Goal: Task Accomplishment & Management: Manage account settings

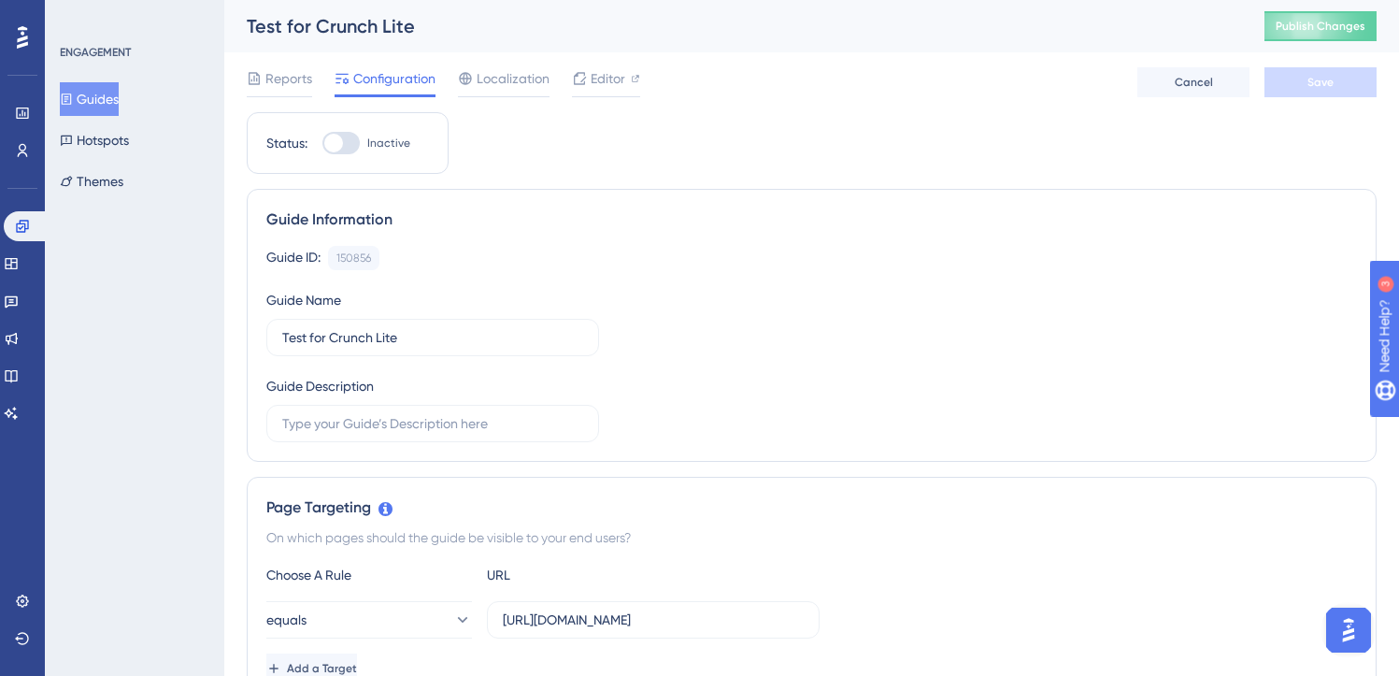
click at [535, 219] on div "Guide Information" at bounding box center [811, 219] width 1090 height 22
click at [73, 181] on icon at bounding box center [66, 181] width 13 height 13
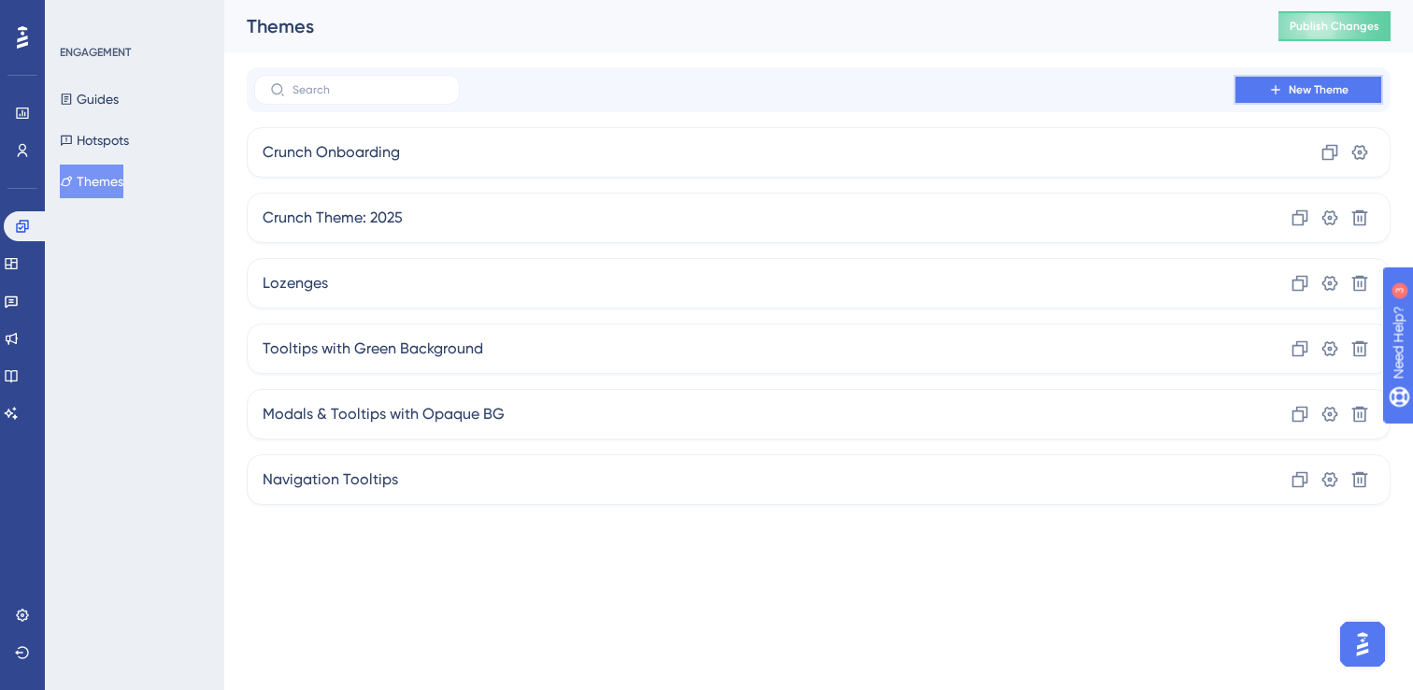
click at [1339, 92] on span "New Theme" at bounding box center [1319, 89] width 60 height 15
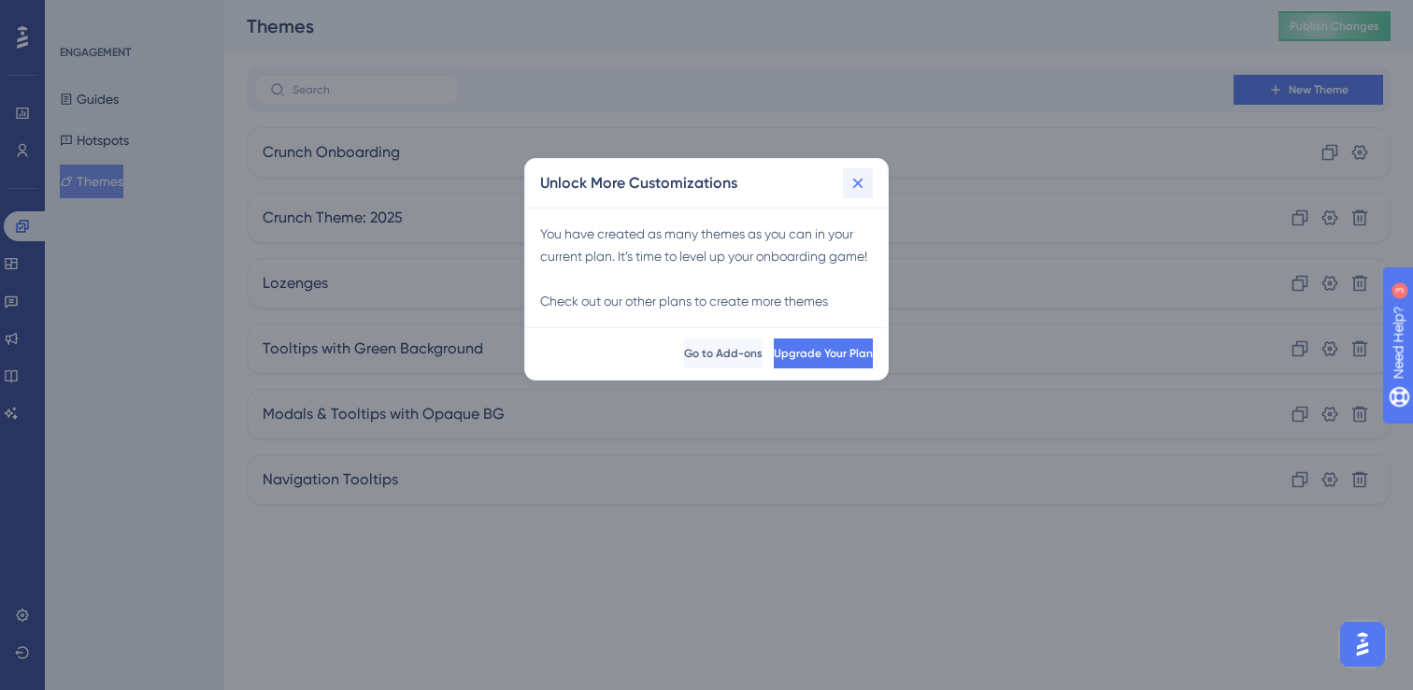
click at [870, 185] on button at bounding box center [858, 183] width 30 height 30
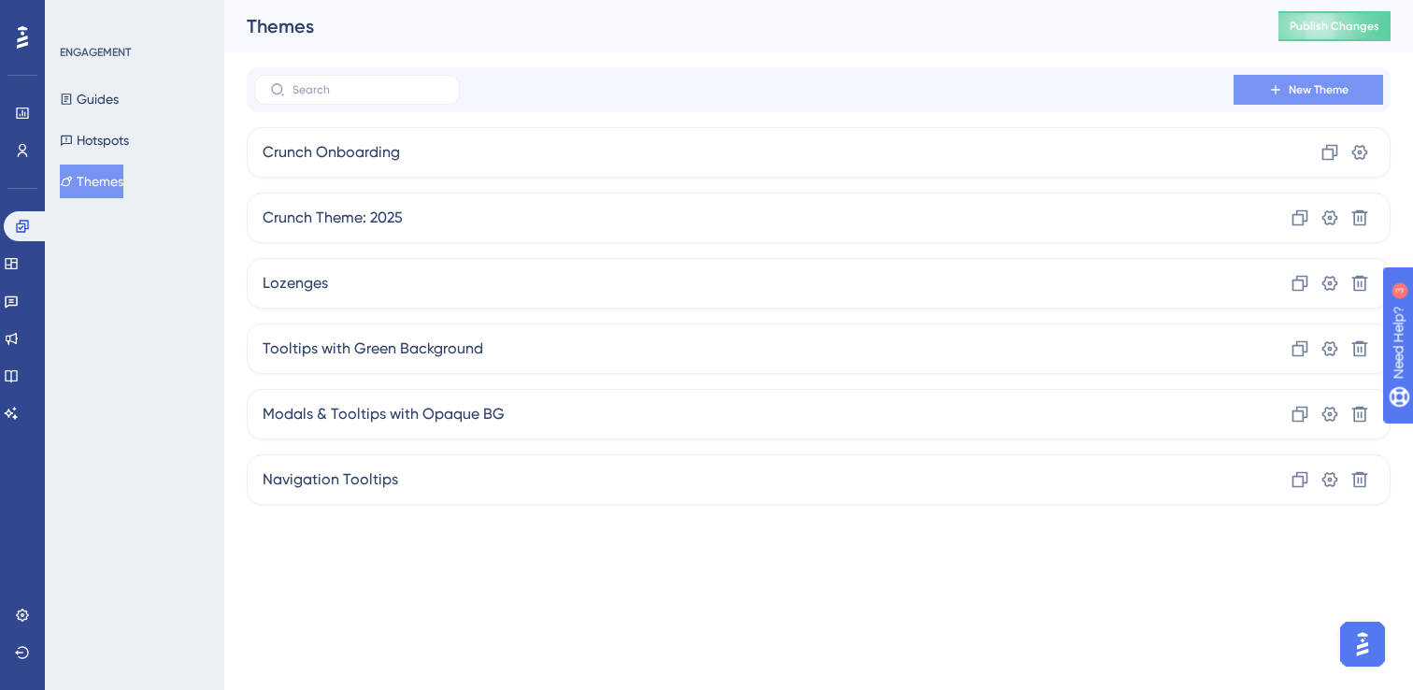
click at [1280, 92] on icon at bounding box center [1275, 89] width 15 height 15
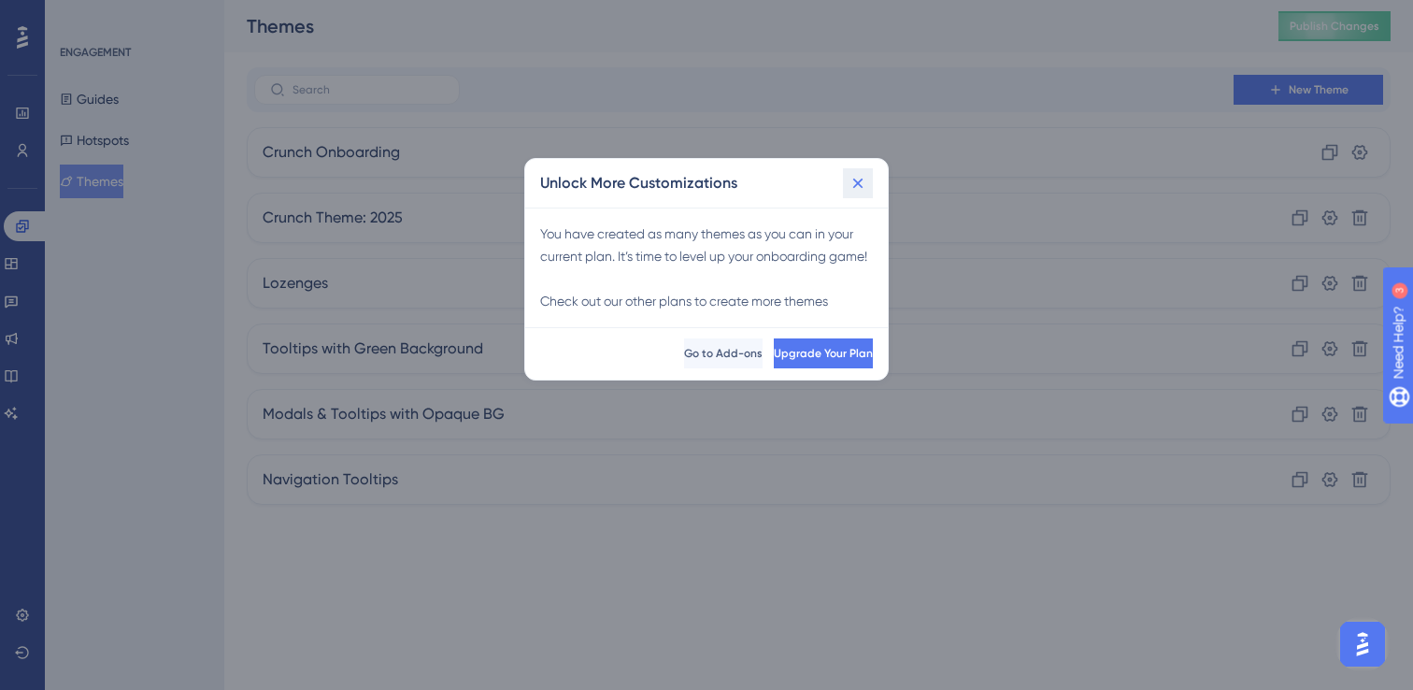
click at [851, 185] on icon at bounding box center [857, 183] width 19 height 19
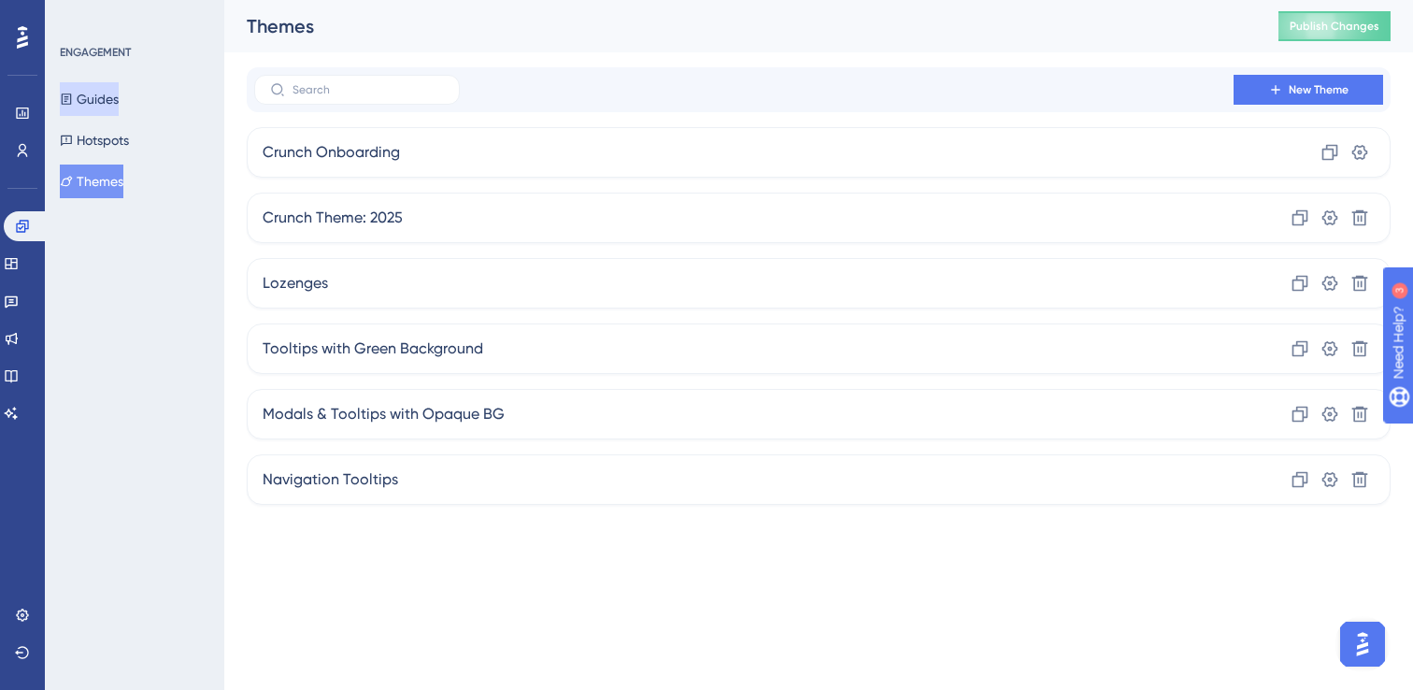
click at [100, 114] on button "Guides" at bounding box center [89, 99] width 59 height 34
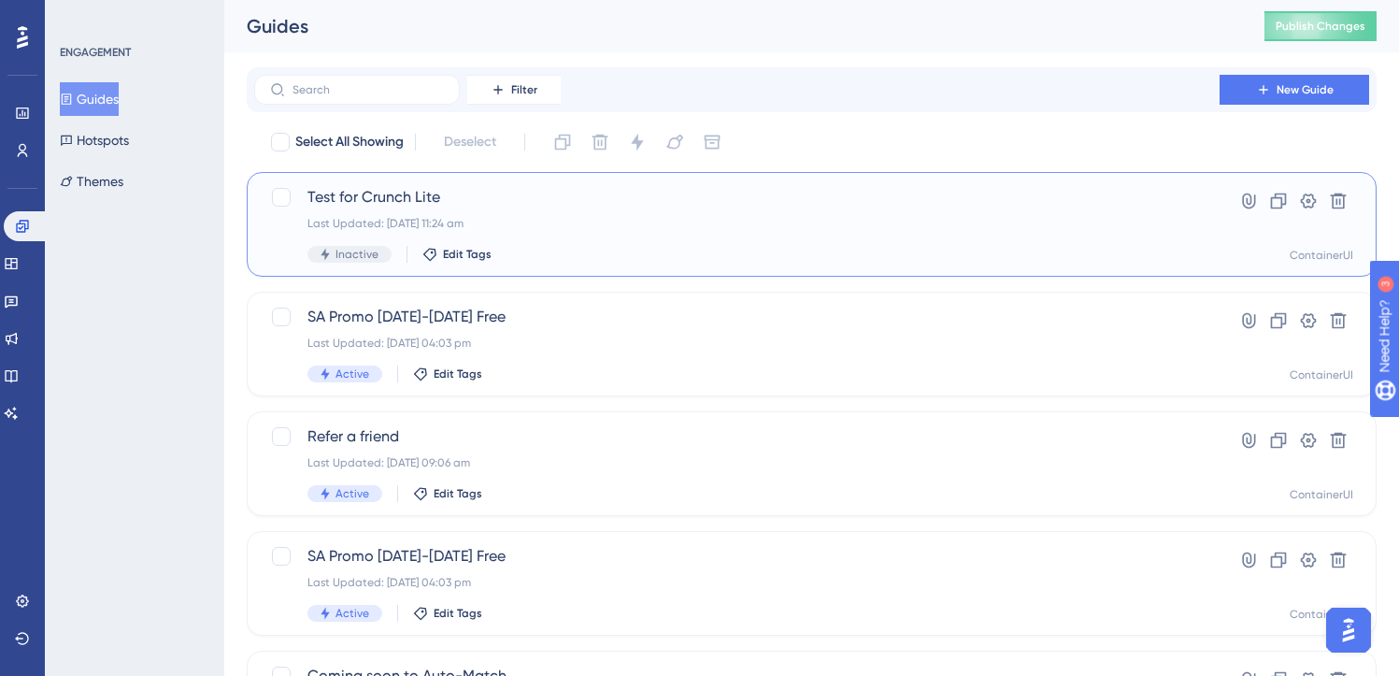
click at [447, 201] on span "Test for Crunch Lite" at bounding box center [736, 197] width 859 height 22
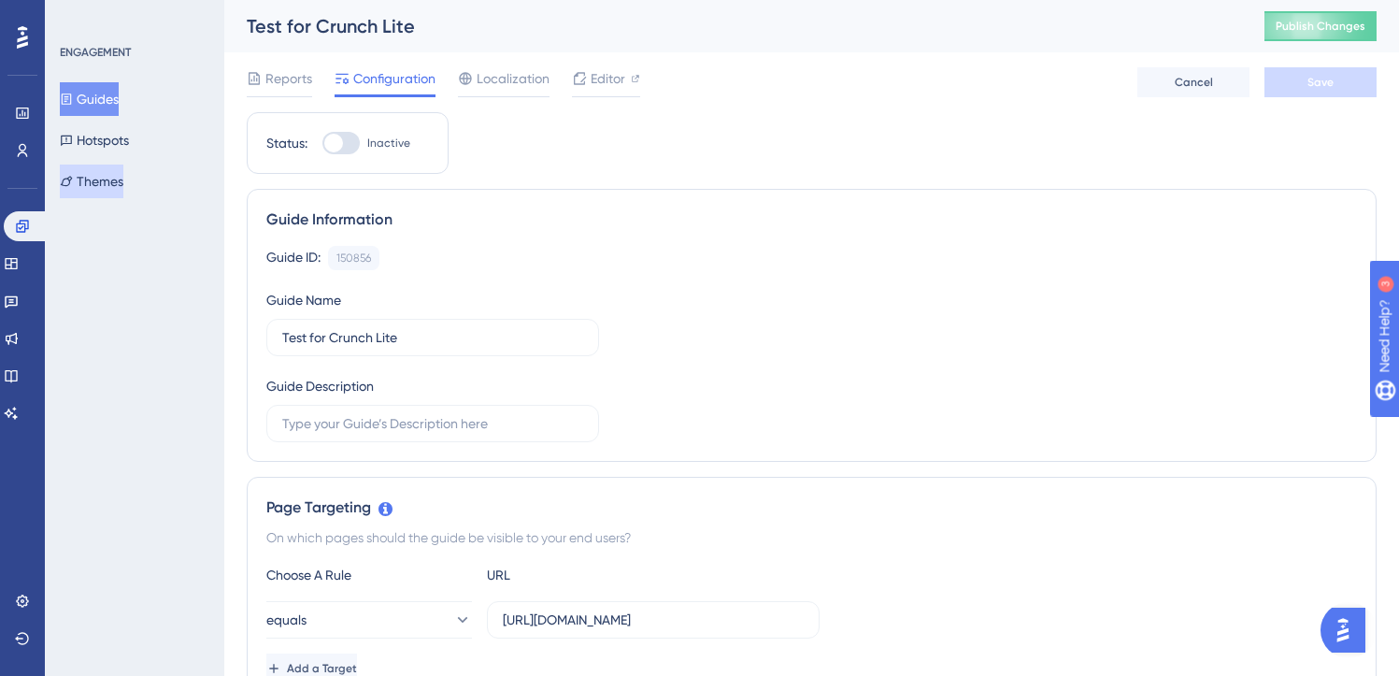
click at [123, 178] on button "Themes" at bounding box center [92, 181] width 64 height 34
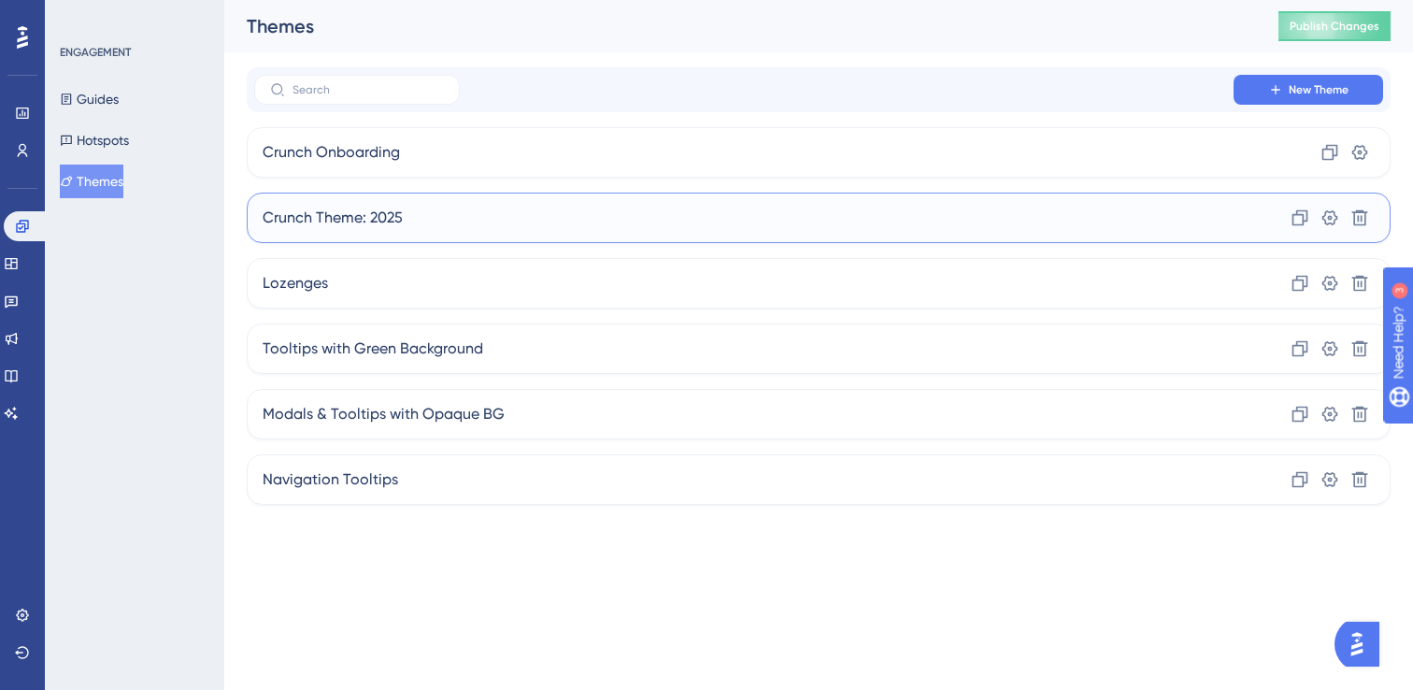
click at [444, 219] on div "Crunch Theme: 2025 Clone Settings Delete" at bounding box center [819, 217] width 1144 height 50
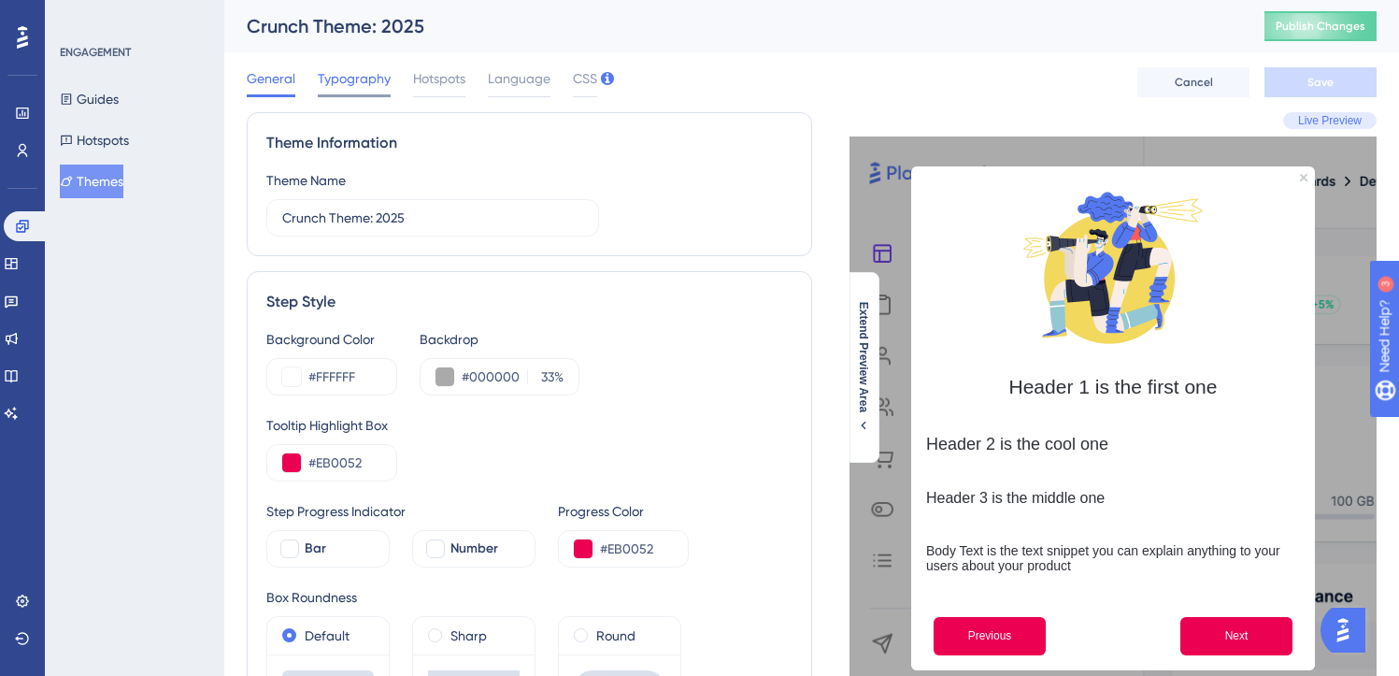
click at [356, 78] on span "Typography" at bounding box center [354, 78] width 73 height 22
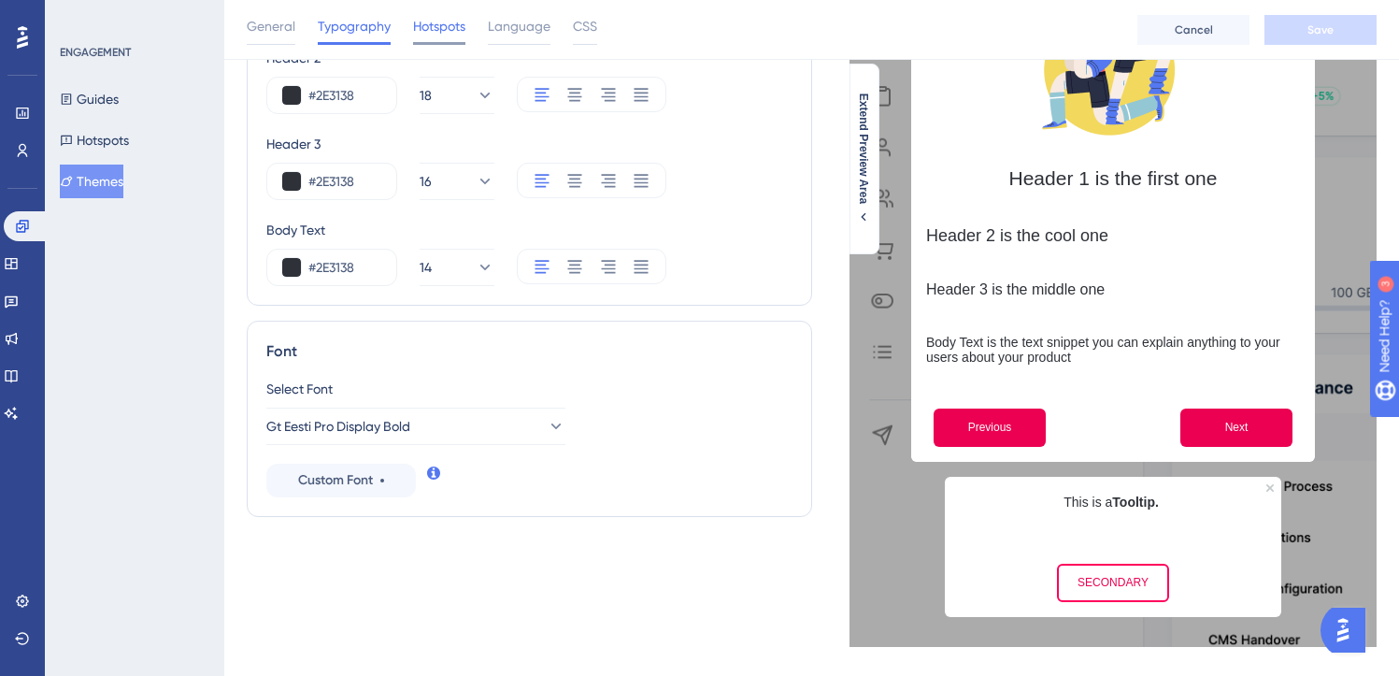
click at [451, 29] on span "Hotspots" at bounding box center [439, 26] width 52 height 22
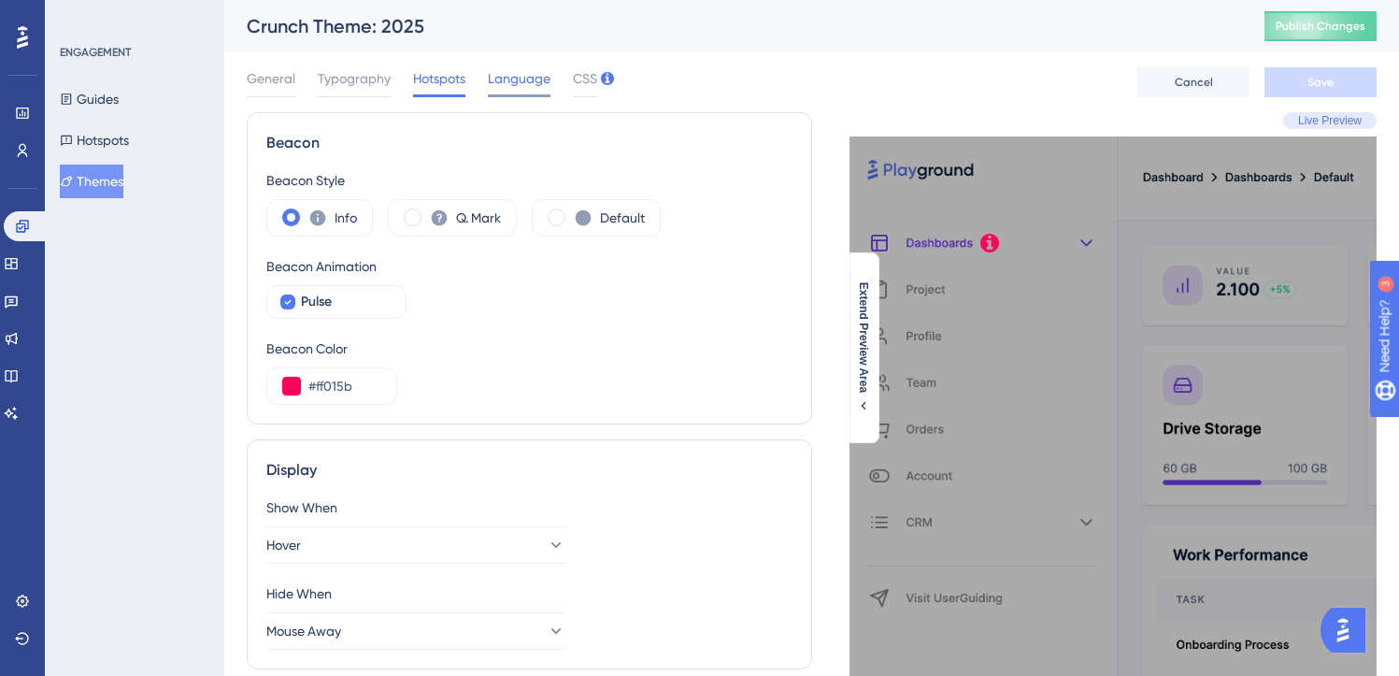
click at [503, 78] on span "Language" at bounding box center [519, 78] width 63 height 22
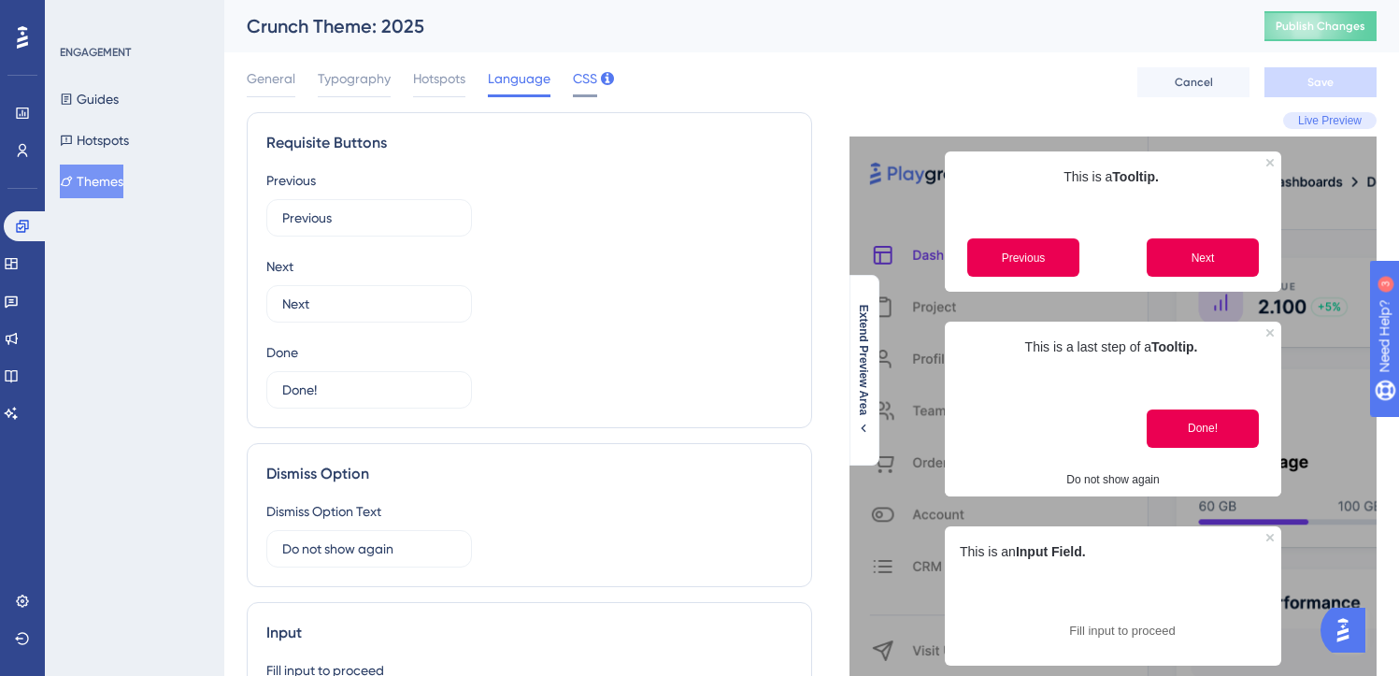
click at [574, 82] on span "CSS" at bounding box center [585, 78] width 24 height 22
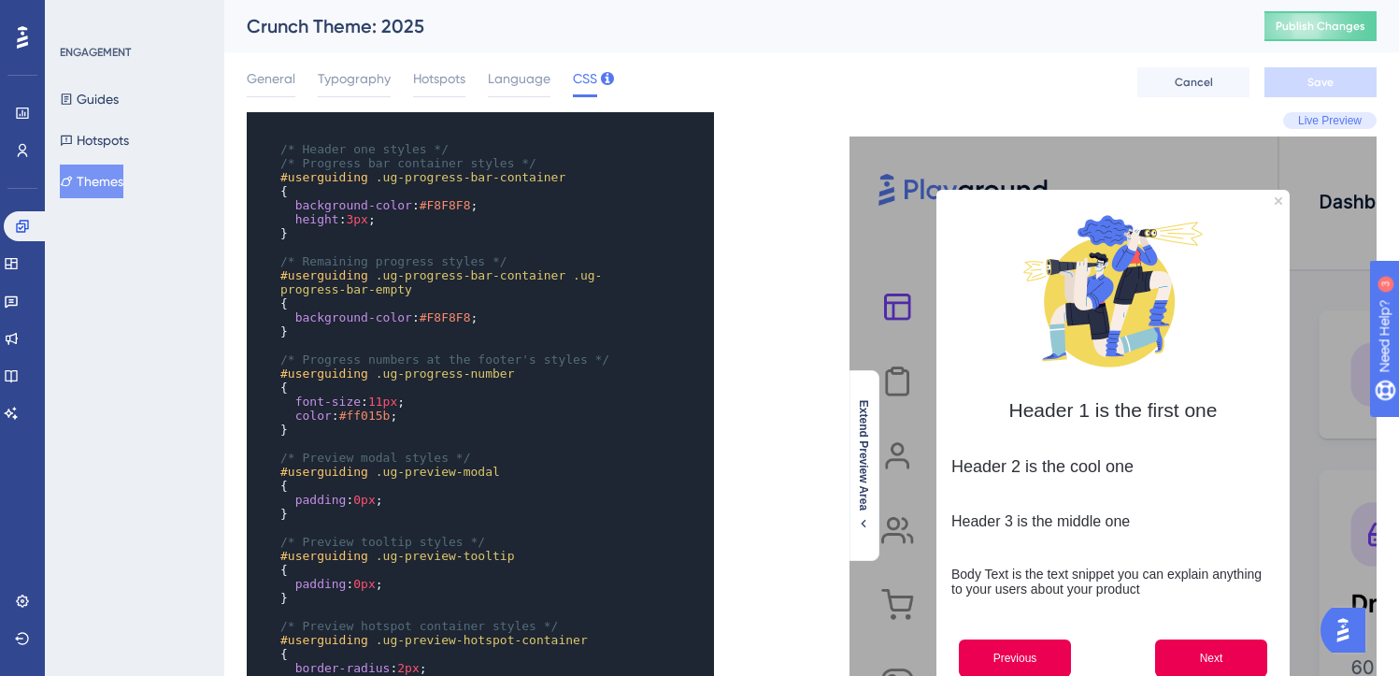
click at [610, 222] on pre "height : 3px ;" at bounding box center [462, 219] width 371 height 14
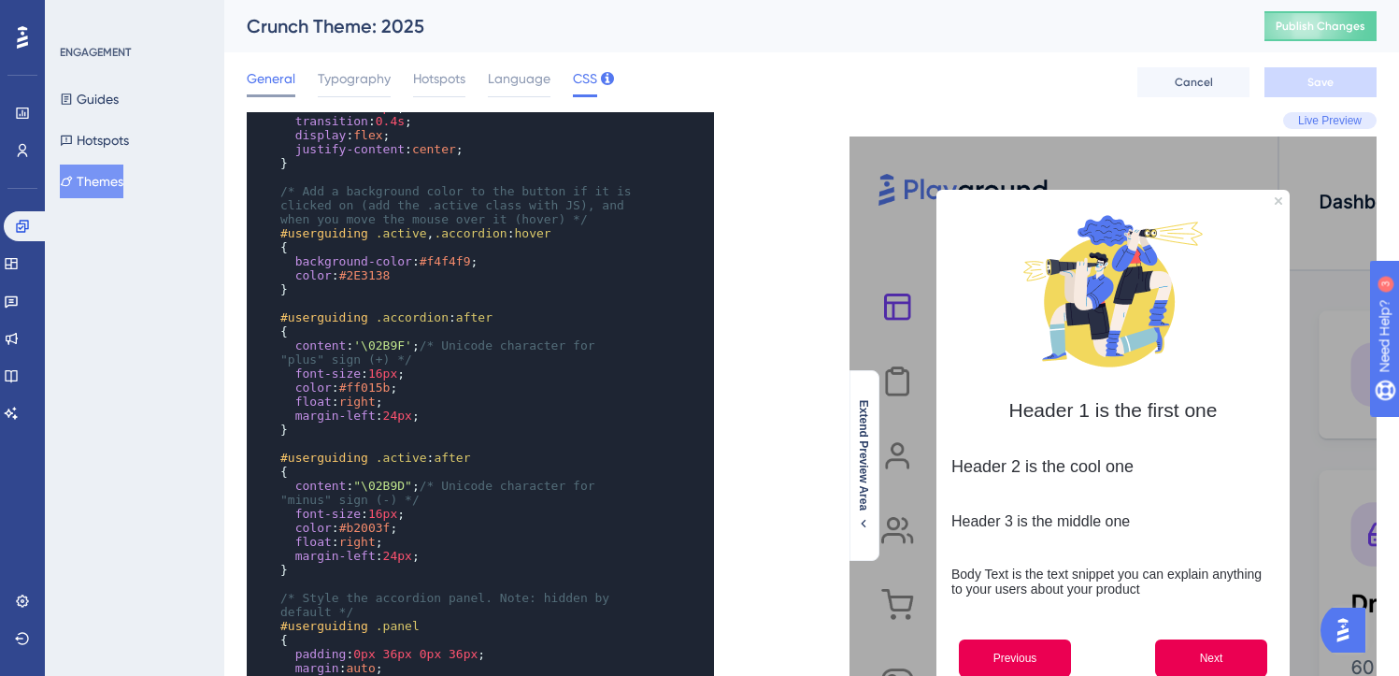
click at [271, 76] on span "General" at bounding box center [271, 78] width 49 height 22
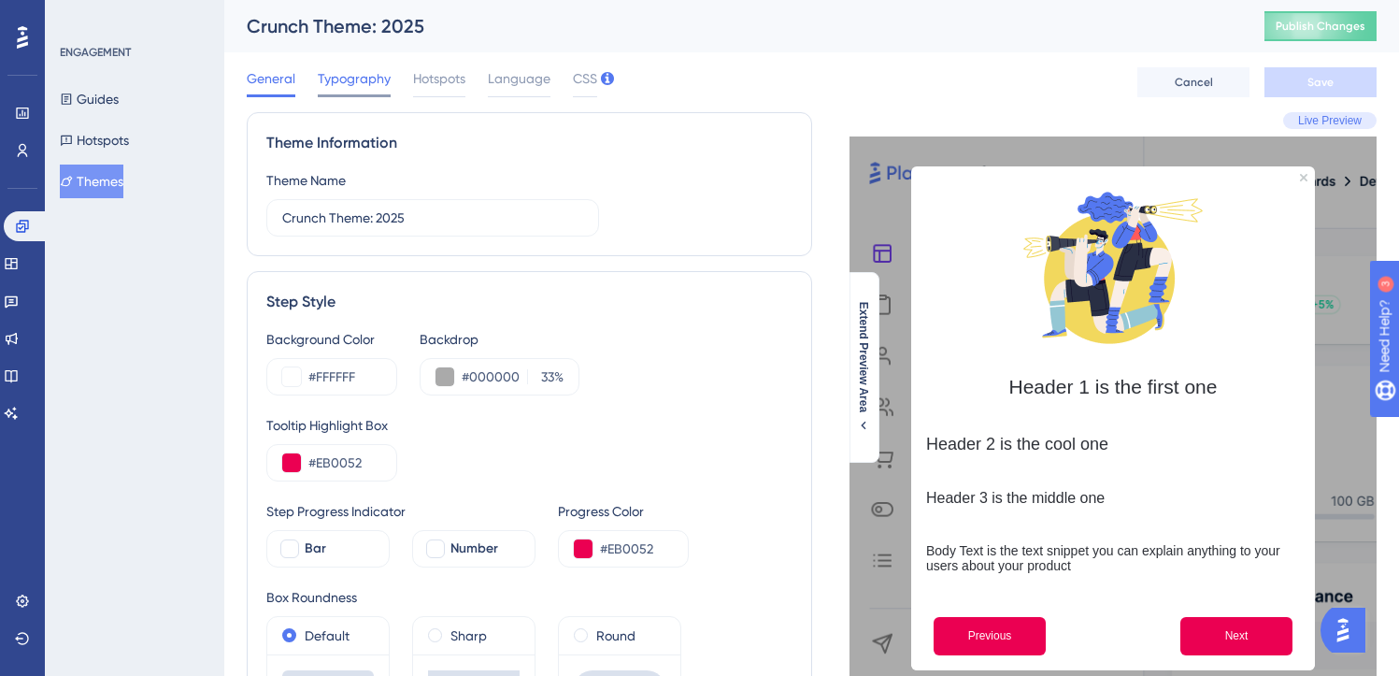
click at [365, 82] on span "Typography" at bounding box center [354, 78] width 73 height 22
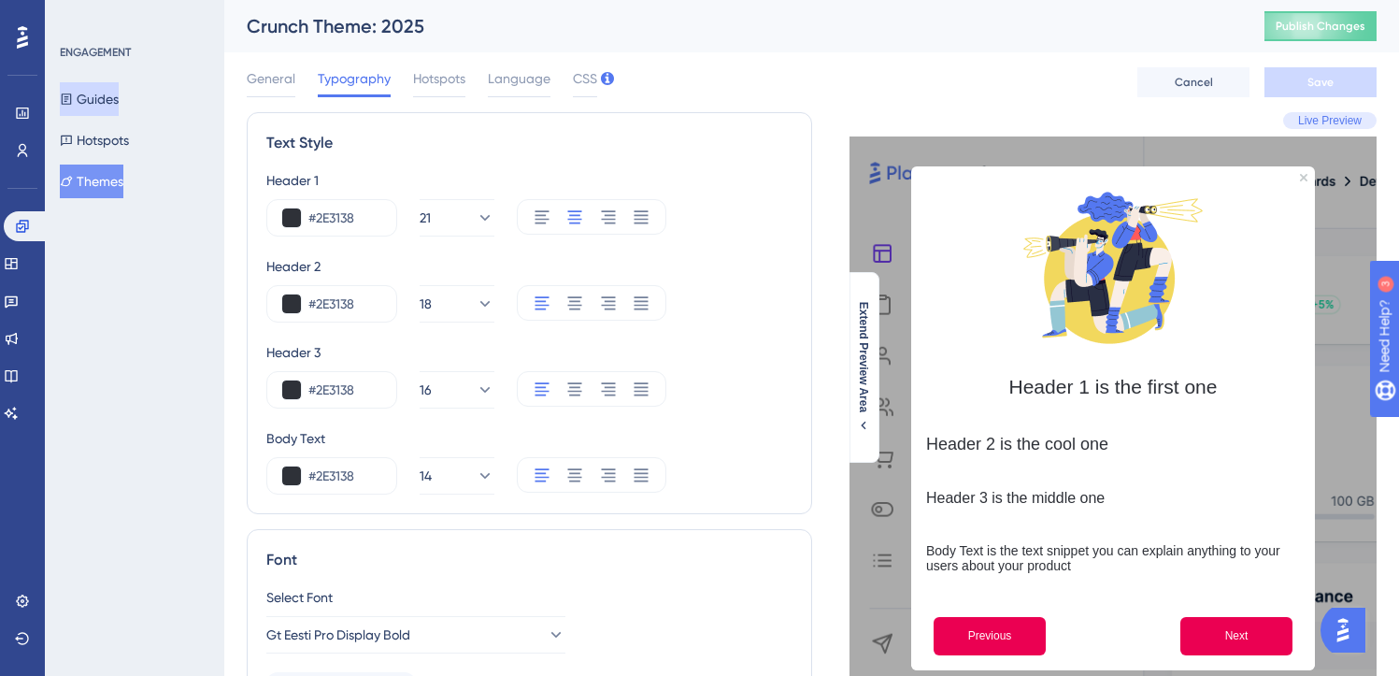
click at [78, 89] on button "Guides" at bounding box center [89, 99] width 59 height 34
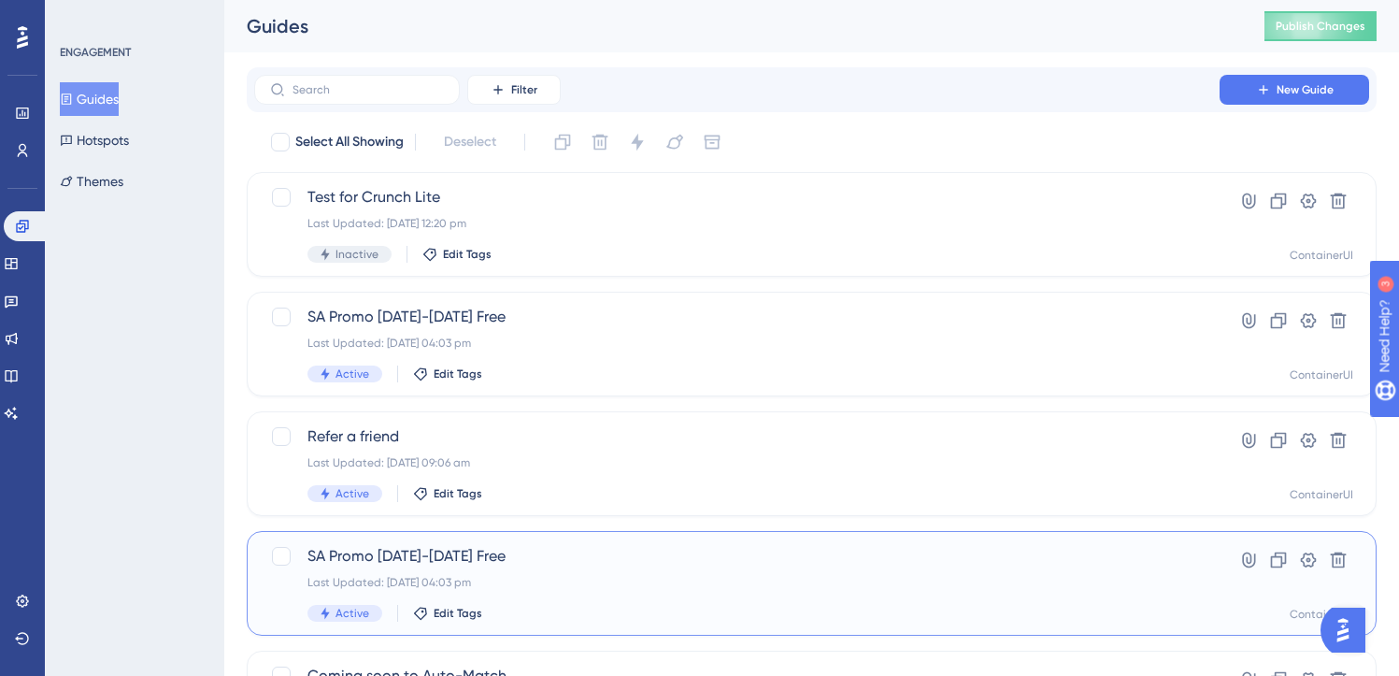
click at [733, 576] on div "Last Updated: [DATE] 04:03 pm" at bounding box center [736, 582] width 859 height 15
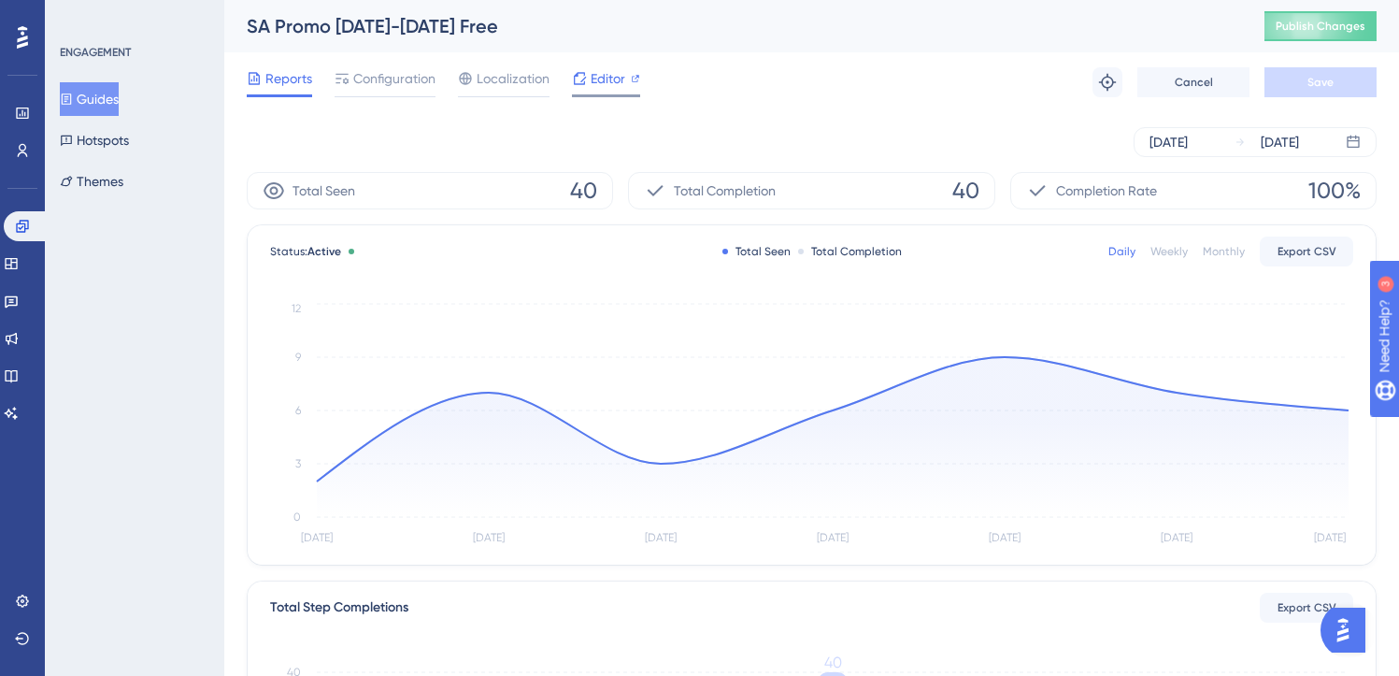
click at [605, 68] on span "Editor" at bounding box center [608, 78] width 35 height 22
click at [73, 96] on icon at bounding box center [66, 99] width 13 height 13
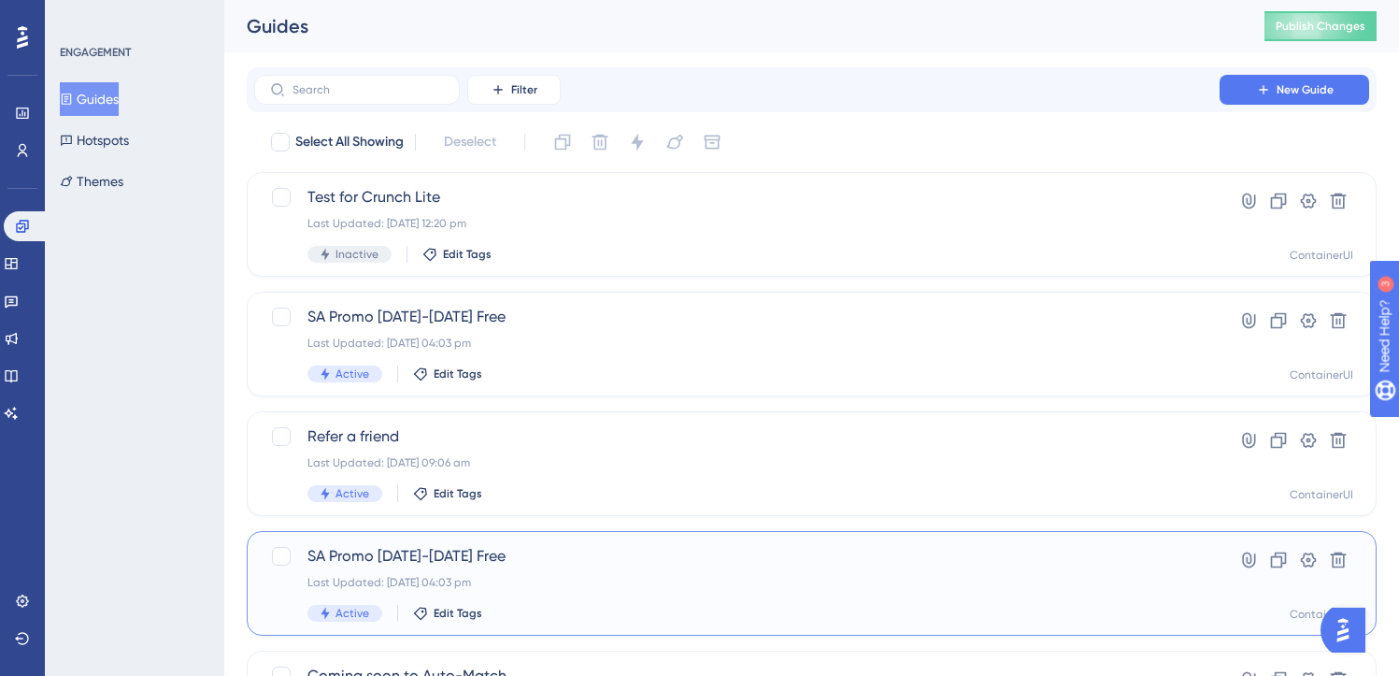
click at [558, 538] on div "SA Promo [DATE]-[DATE] Free Last Updated: [DATE] 04:03 pm Active Edit Tags Hype…" at bounding box center [812, 583] width 1130 height 105
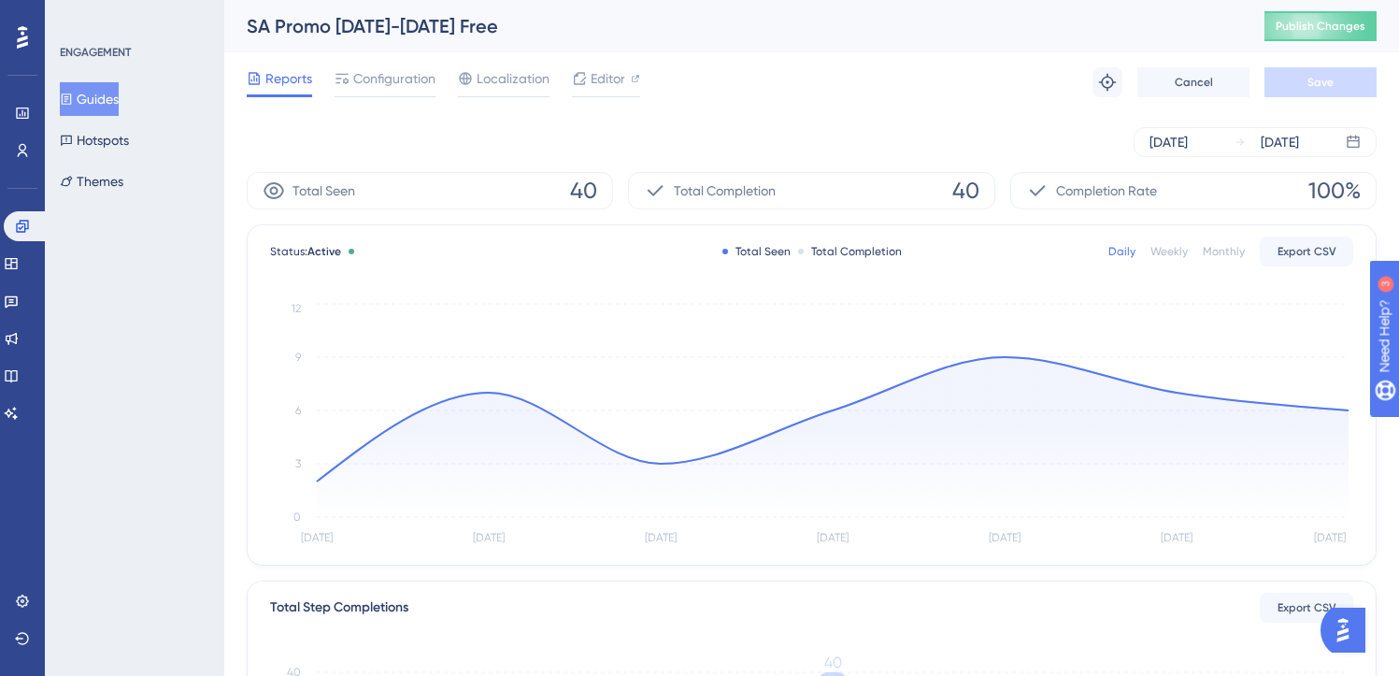
click at [101, 121] on div "Guides Hotspots Themes" at bounding box center [135, 140] width 151 height 116
click at [106, 88] on button "Guides" at bounding box center [89, 99] width 59 height 34
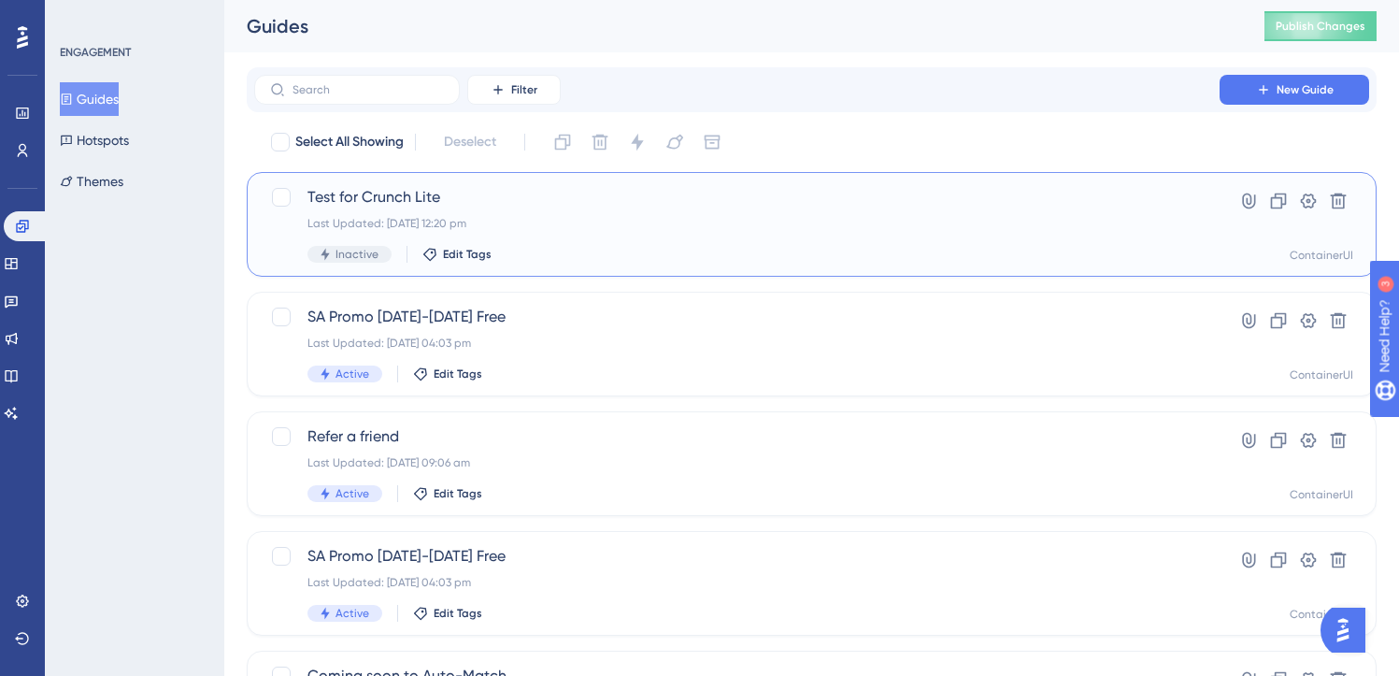
click at [559, 208] on div "Test for Crunch Lite Last Updated: [DATE] 12:20 pm Inactive Edit Tags" at bounding box center [736, 224] width 859 height 77
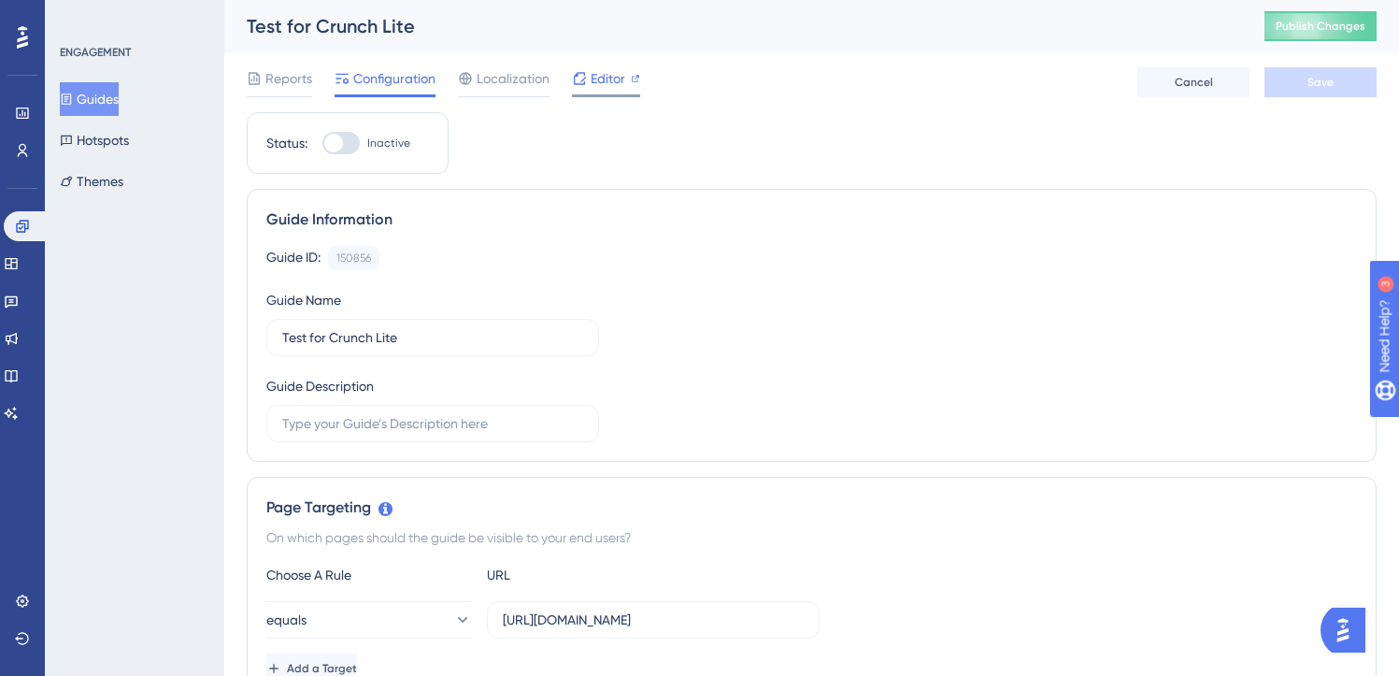
click at [594, 72] on span "Editor" at bounding box center [608, 78] width 35 height 22
click at [119, 196] on button "Themes" at bounding box center [92, 181] width 64 height 34
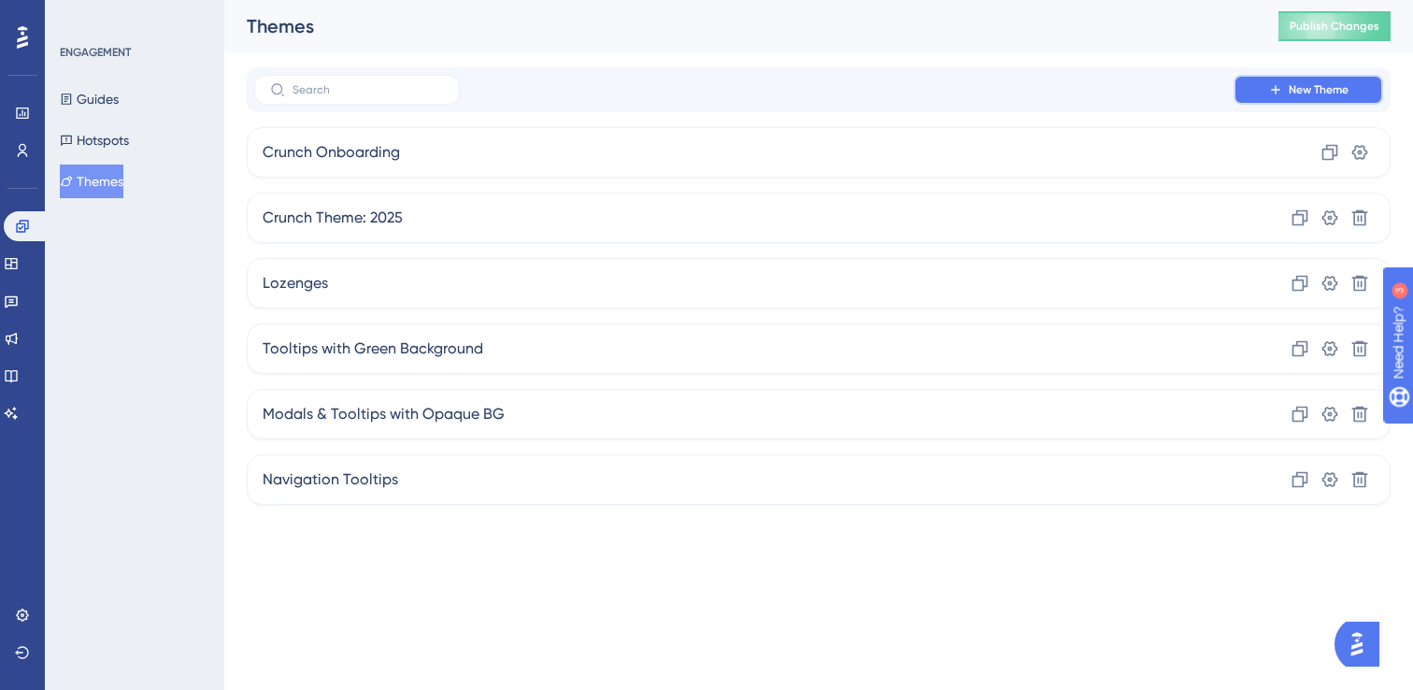
click at [1312, 93] on span "New Theme" at bounding box center [1319, 89] width 60 height 15
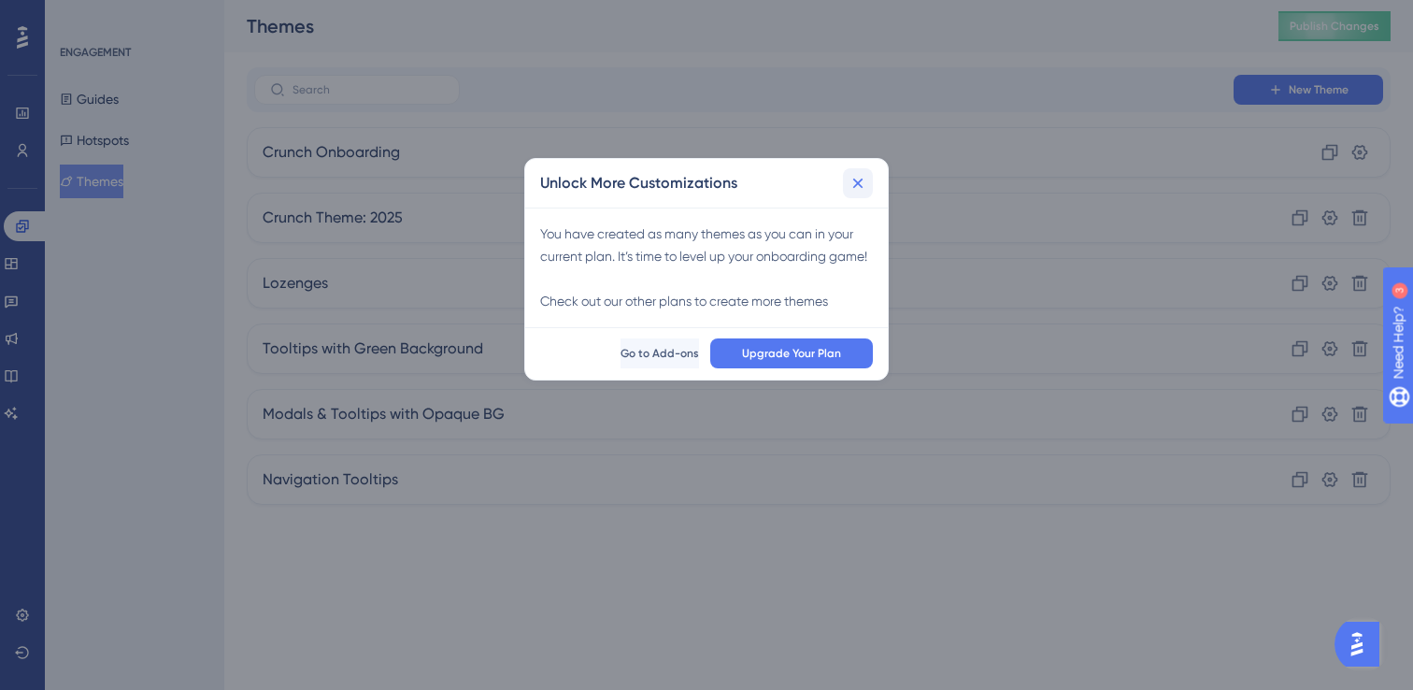
click at [862, 181] on icon at bounding box center [857, 183] width 19 height 19
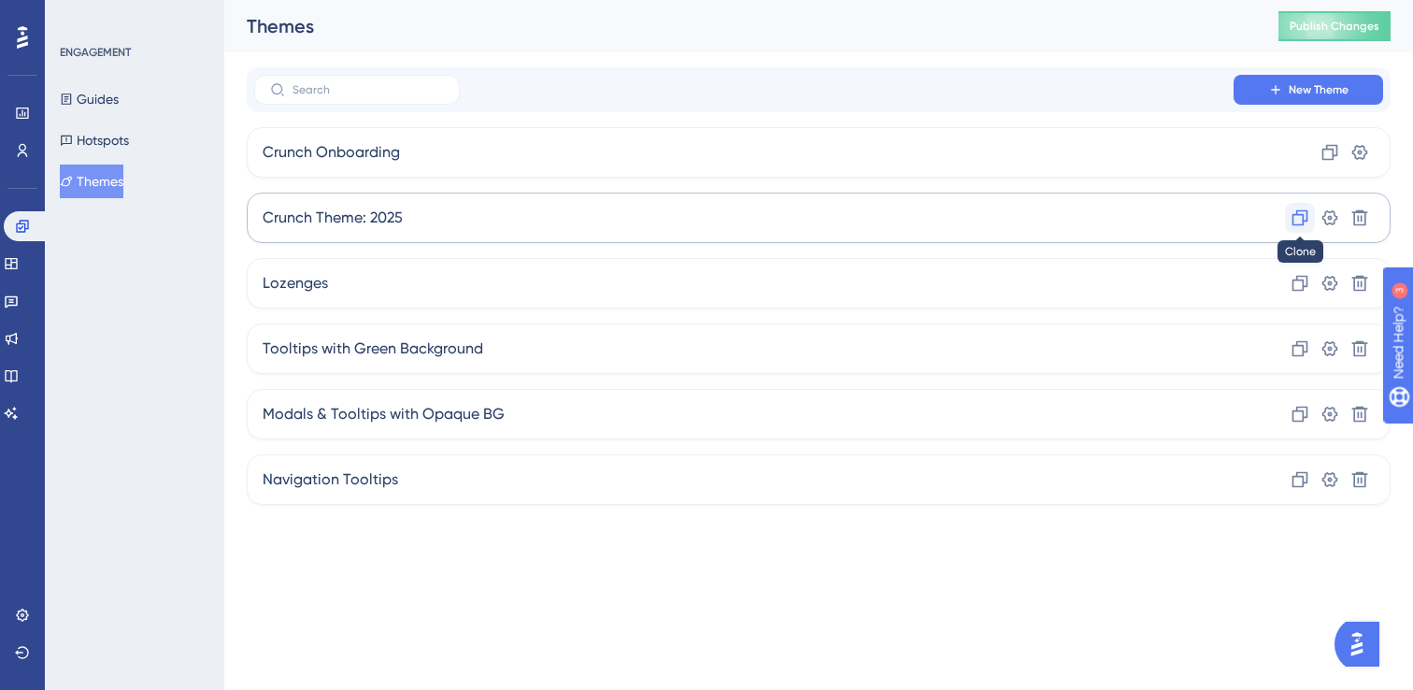
click at [1302, 216] on icon at bounding box center [1300, 218] width 16 height 16
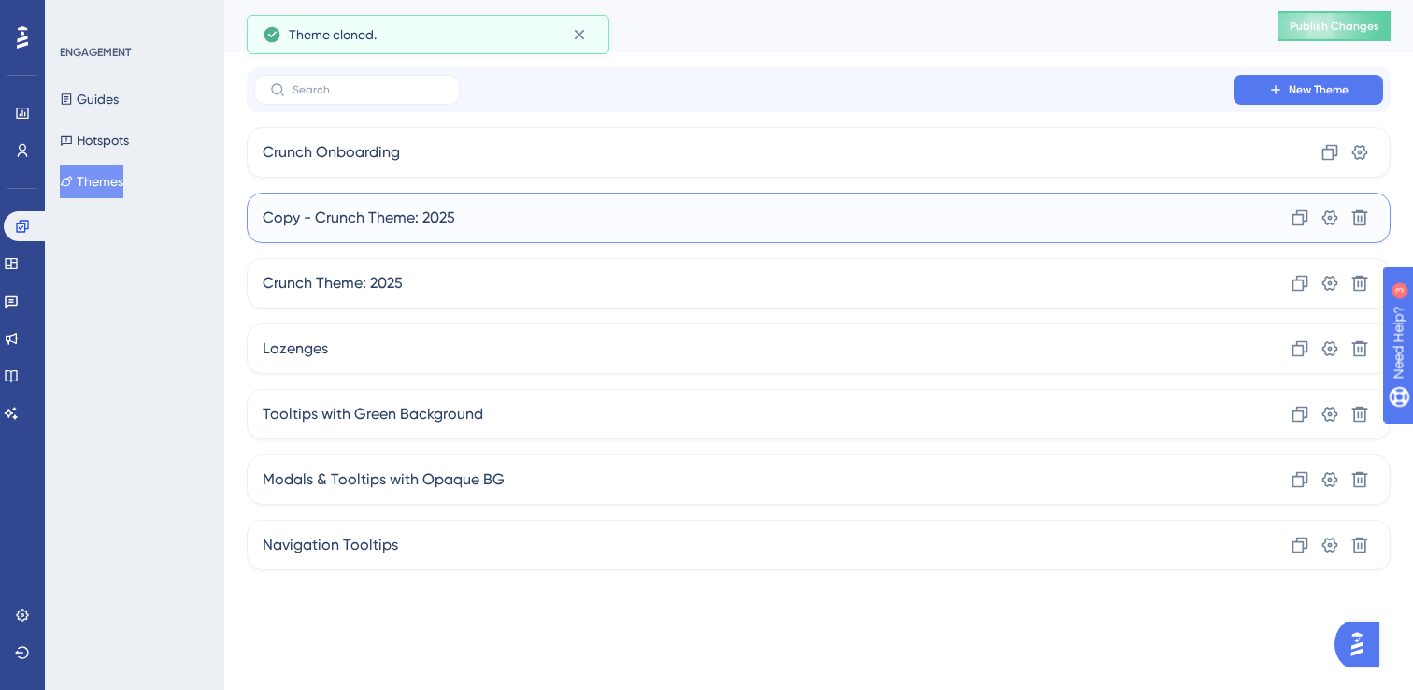
click at [951, 214] on div "Copy - Crunch Theme: 2025 Clone Settings Delete" at bounding box center [819, 217] width 1144 height 50
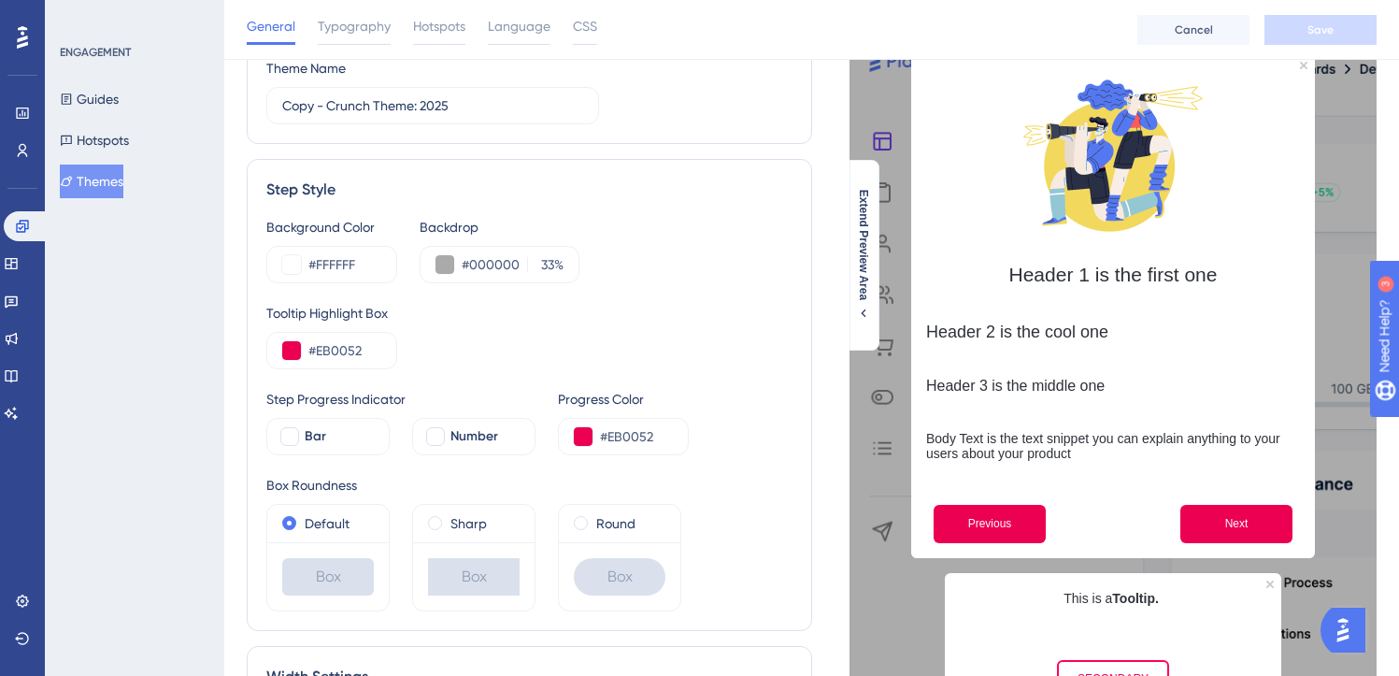
scroll to position [140, 0]
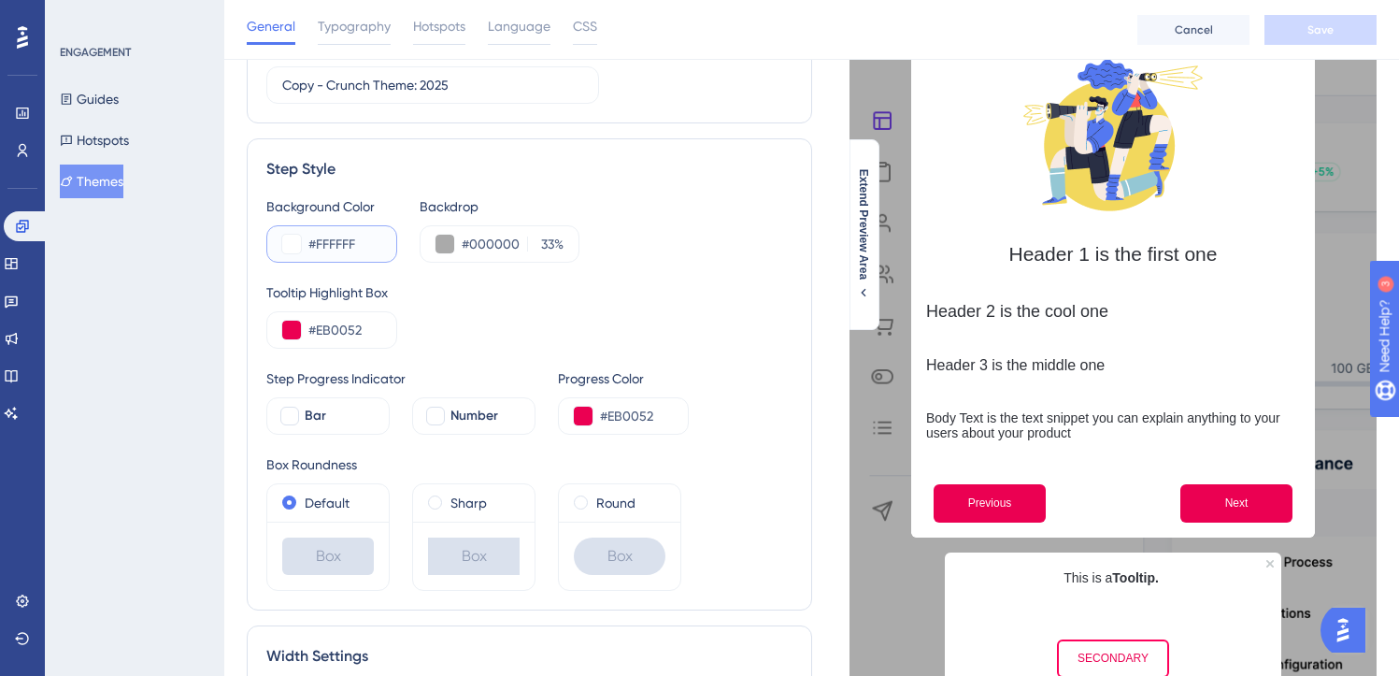
click at [288, 243] on button at bounding box center [291, 244] width 19 height 19
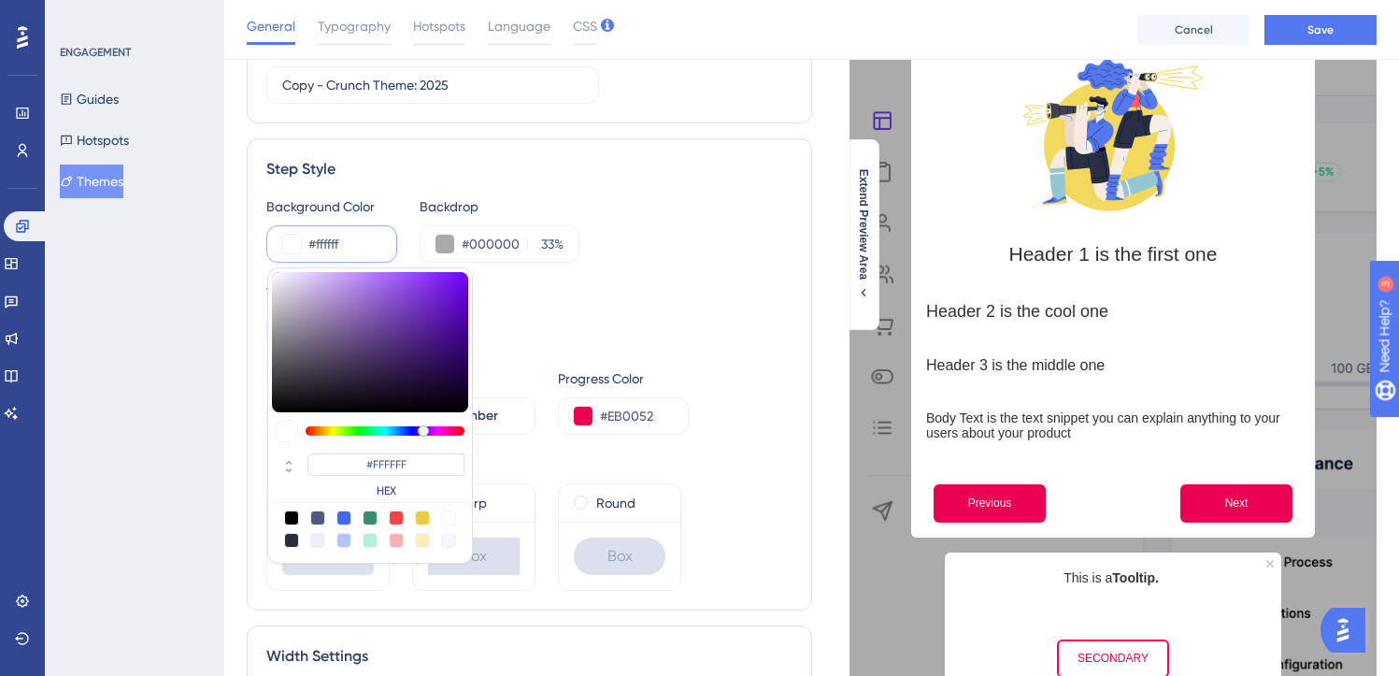
drag, startPoint x: 410, startPoint y: 427, endPoint x: 423, endPoint y: 433, distance: 14.2
click at [423, 433] on div at bounding box center [385, 430] width 159 height 9
type input "#632ea5"
type input "#632EA5"
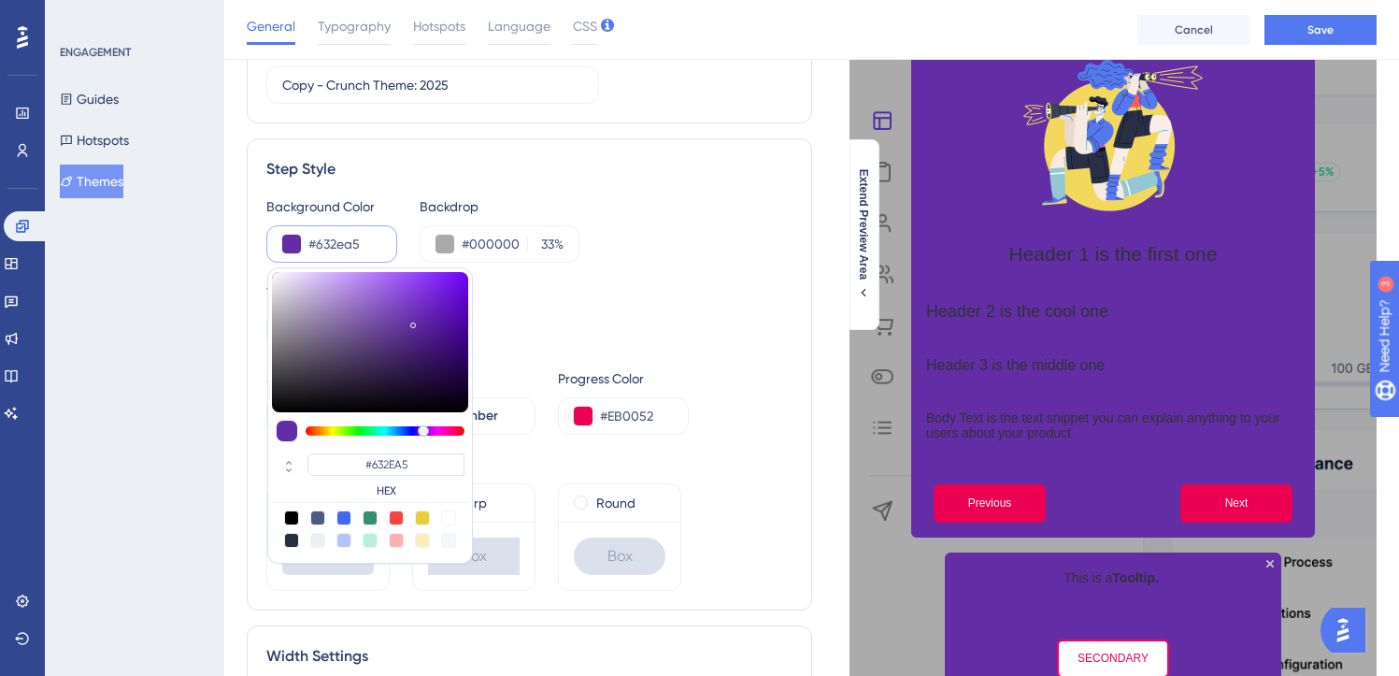
click at [413, 321] on div at bounding box center [370, 342] width 196 height 140
type input "#6026a8"
type input "#6026A8"
type input "#5a00ca"
type input "#5A00CA"
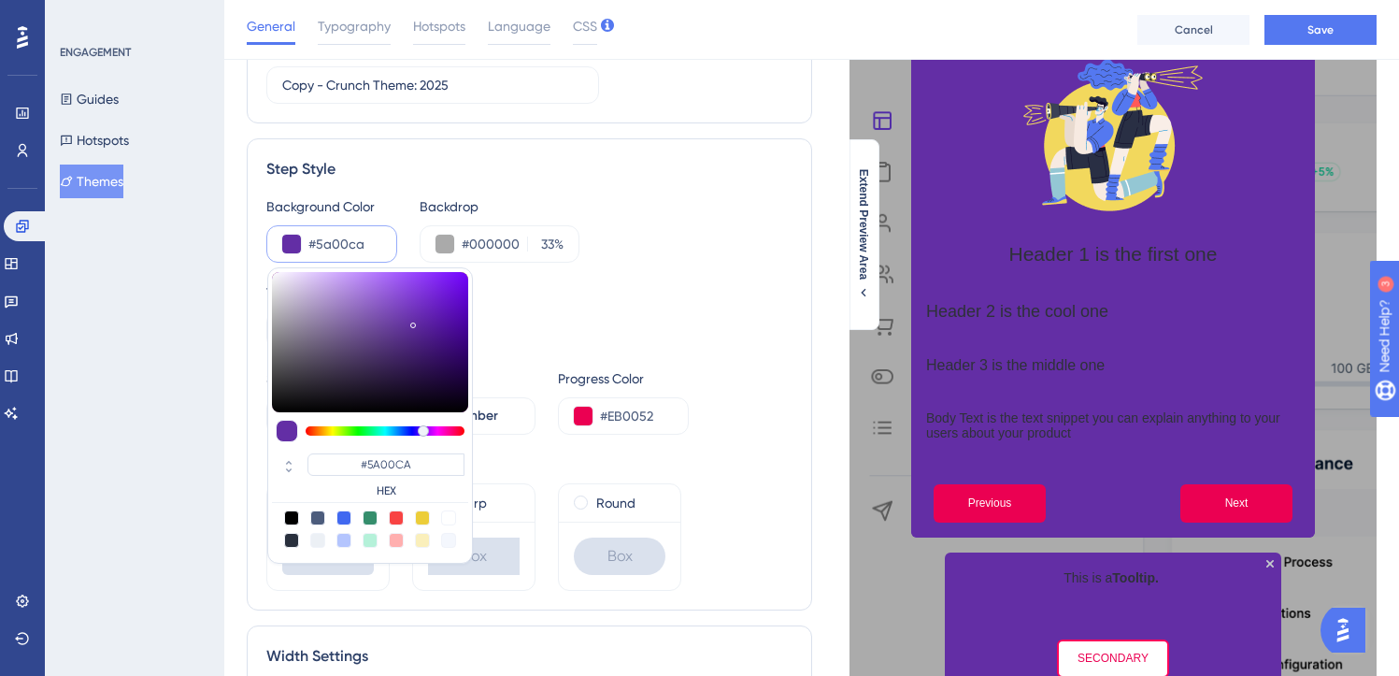
type input "#6100da"
type input "#6100DA"
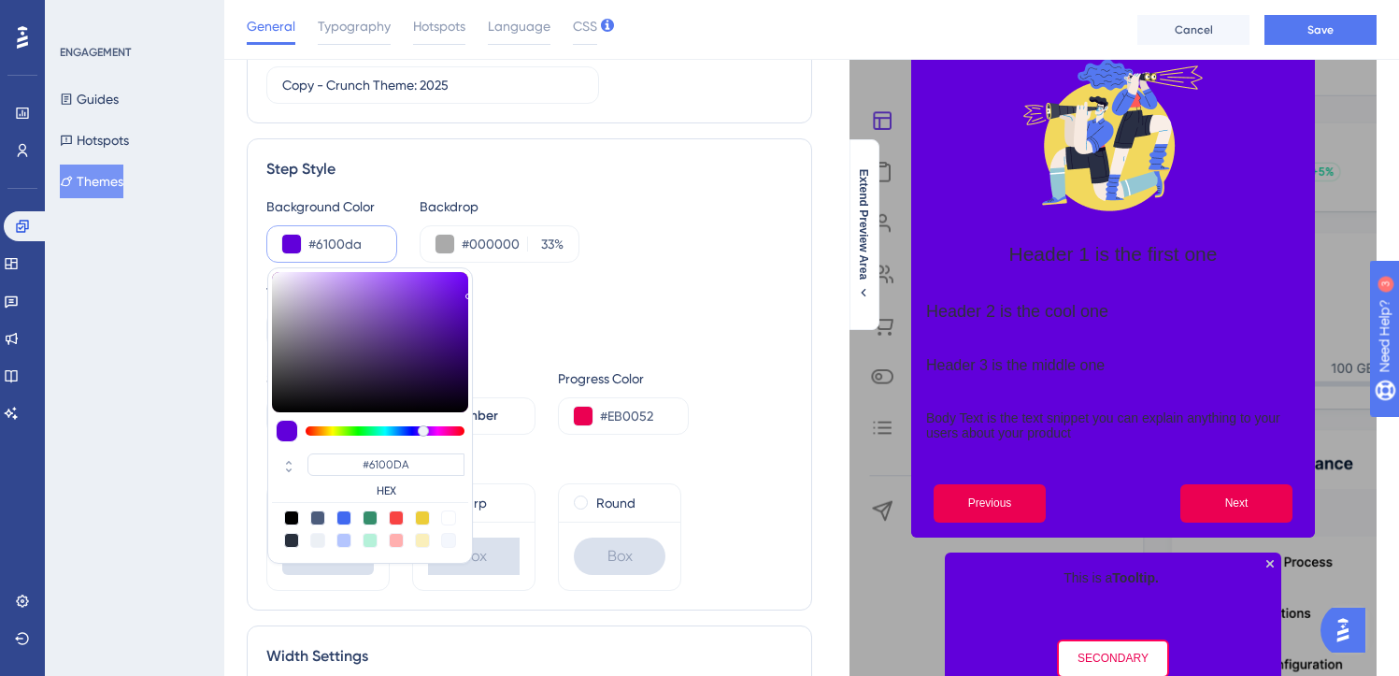
drag, startPoint x: 413, startPoint y: 321, endPoint x: 486, endPoint y: 292, distance: 78.8
click at [486, 292] on div "Background Color #6100da #6100DA HEX Backdrop #000000 33 % Tooltip Highlight Bo…" at bounding box center [529, 392] width 526 height 395
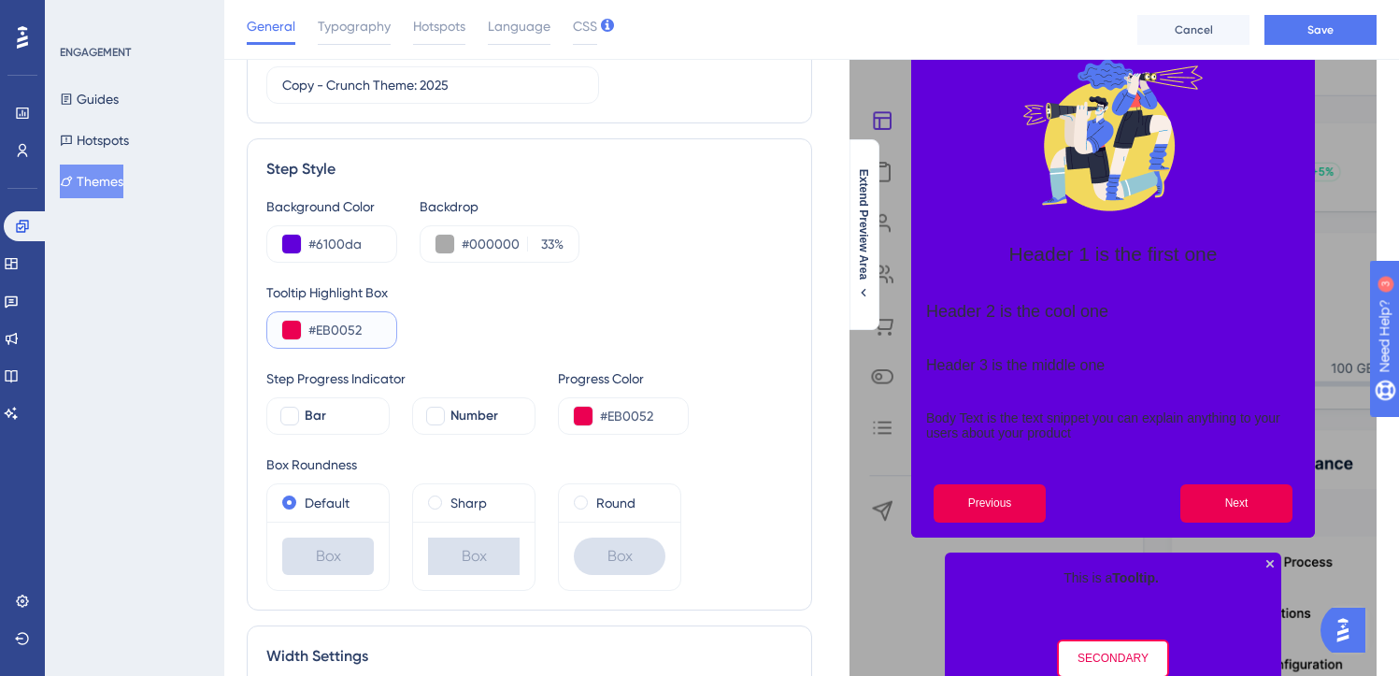
click at [348, 328] on input "#EB0052" at bounding box center [344, 330] width 73 height 22
click at [352, 238] on input "#6100da" at bounding box center [344, 244] width 73 height 22
paste input "EB0052"
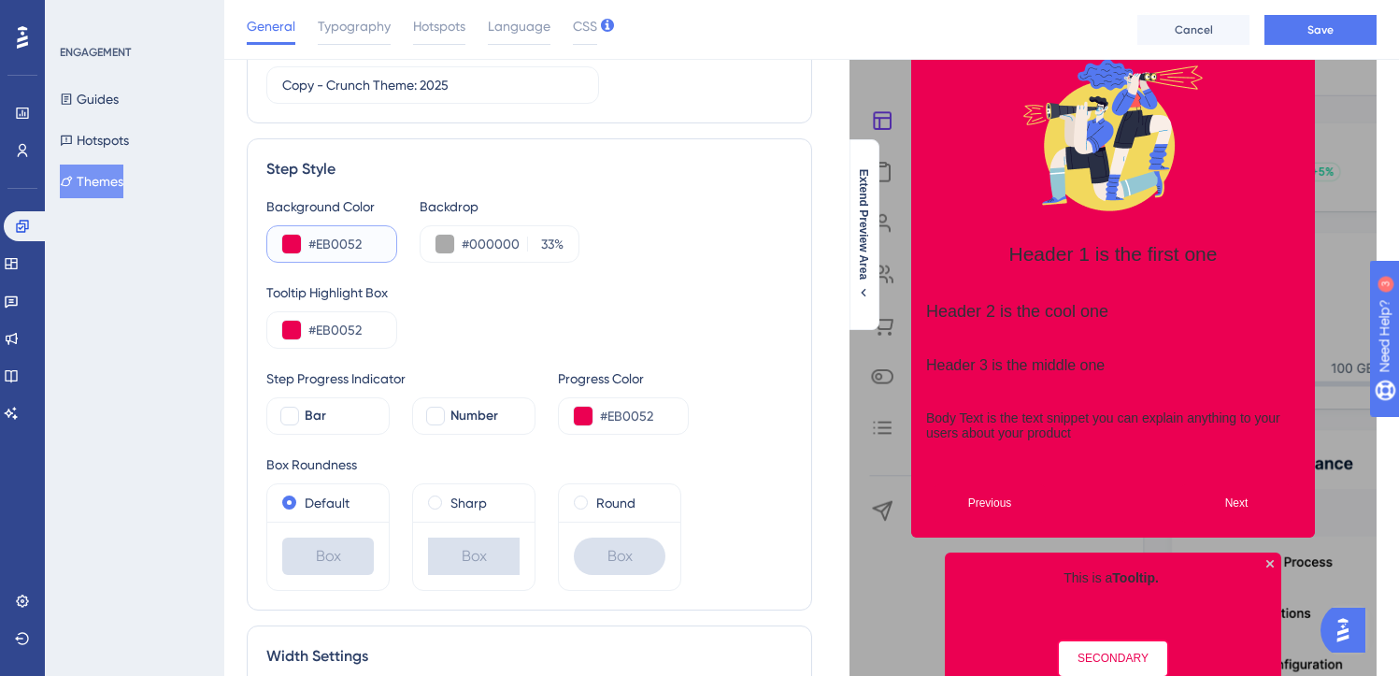
type input "#EB0052"
click at [479, 300] on div "Tooltip Highlight Box" at bounding box center [529, 292] width 526 height 22
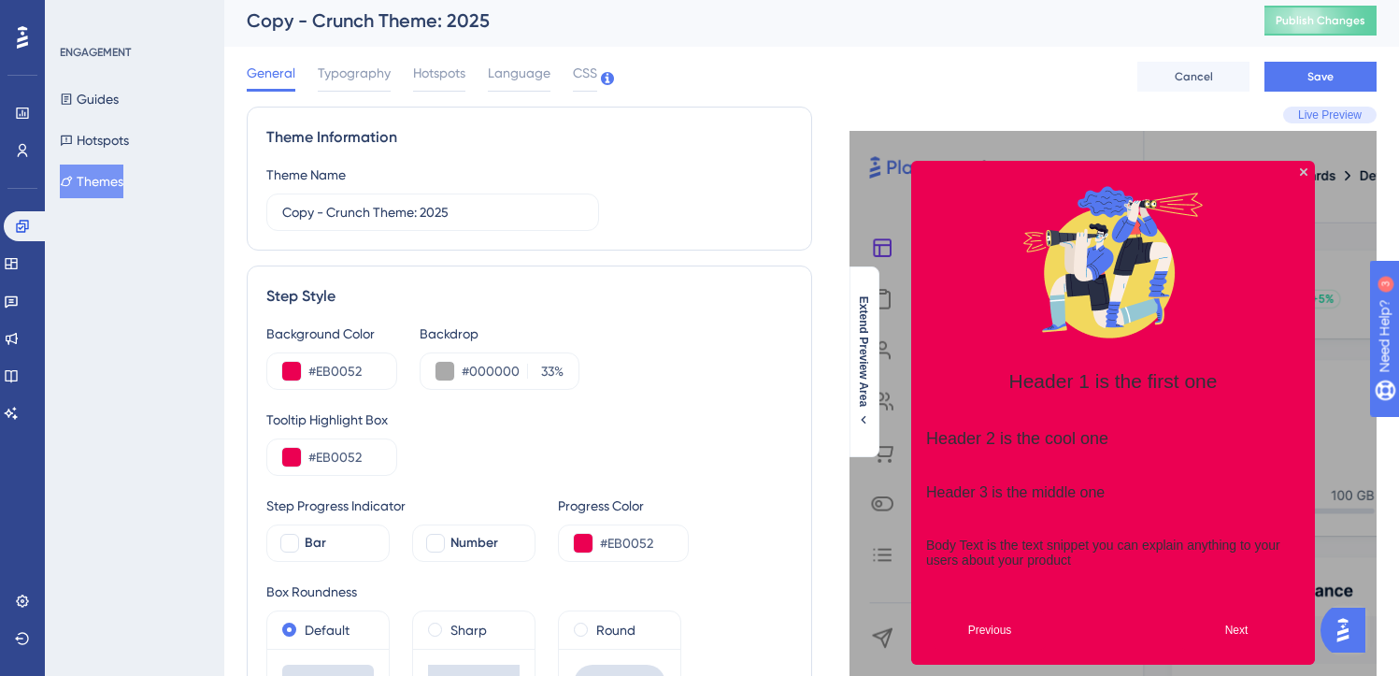
scroll to position [0, 0]
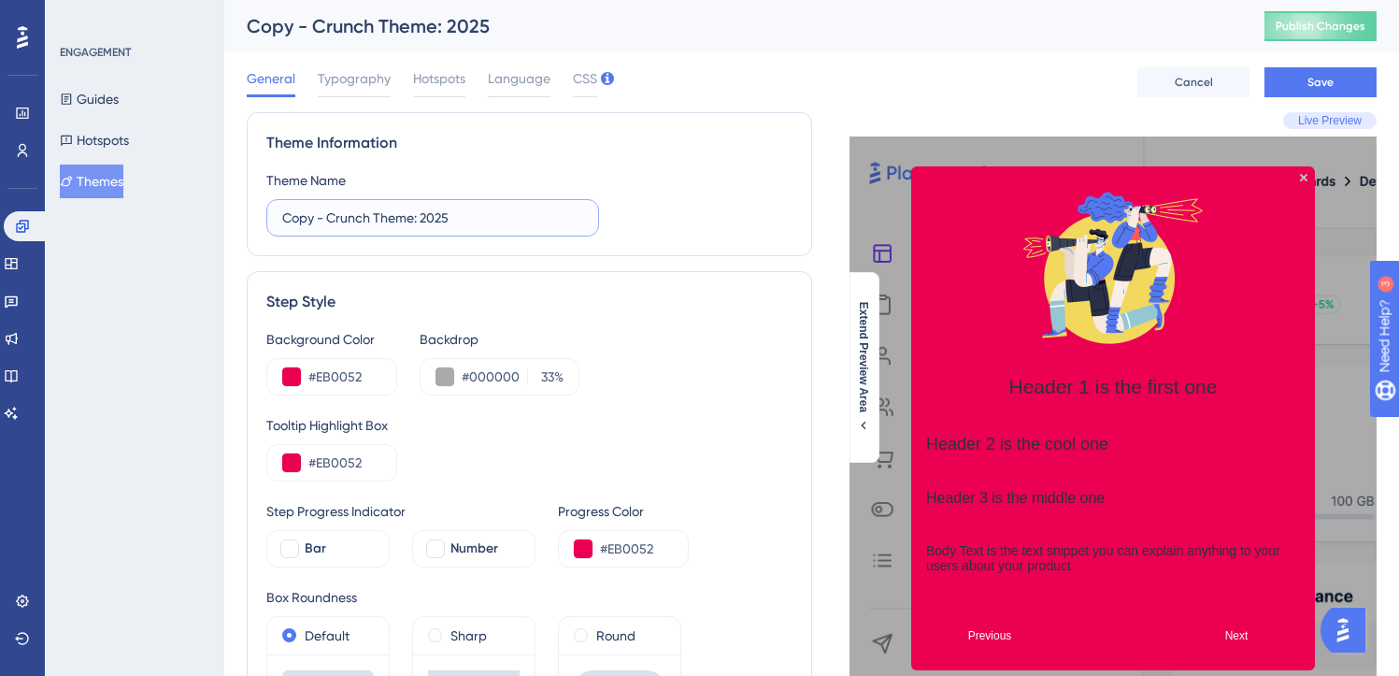
click at [473, 217] on input "Copy - Crunch Theme: 2025" at bounding box center [432, 217] width 301 height 21
type input "Test theme for Crunch Lite"
click at [722, 204] on div "Theme Name Test theme for Crunch Lite" at bounding box center [529, 202] width 526 height 67
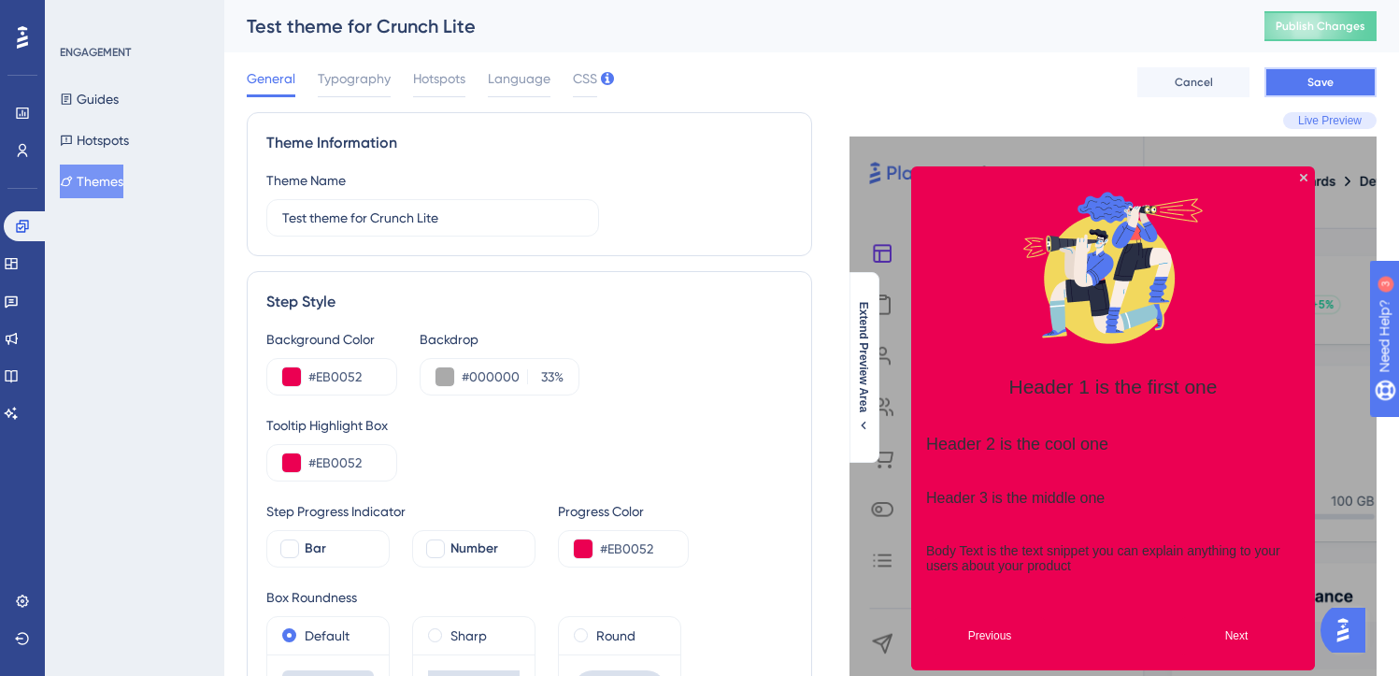
click at [1322, 76] on span "Save" at bounding box center [1320, 82] width 26 height 15
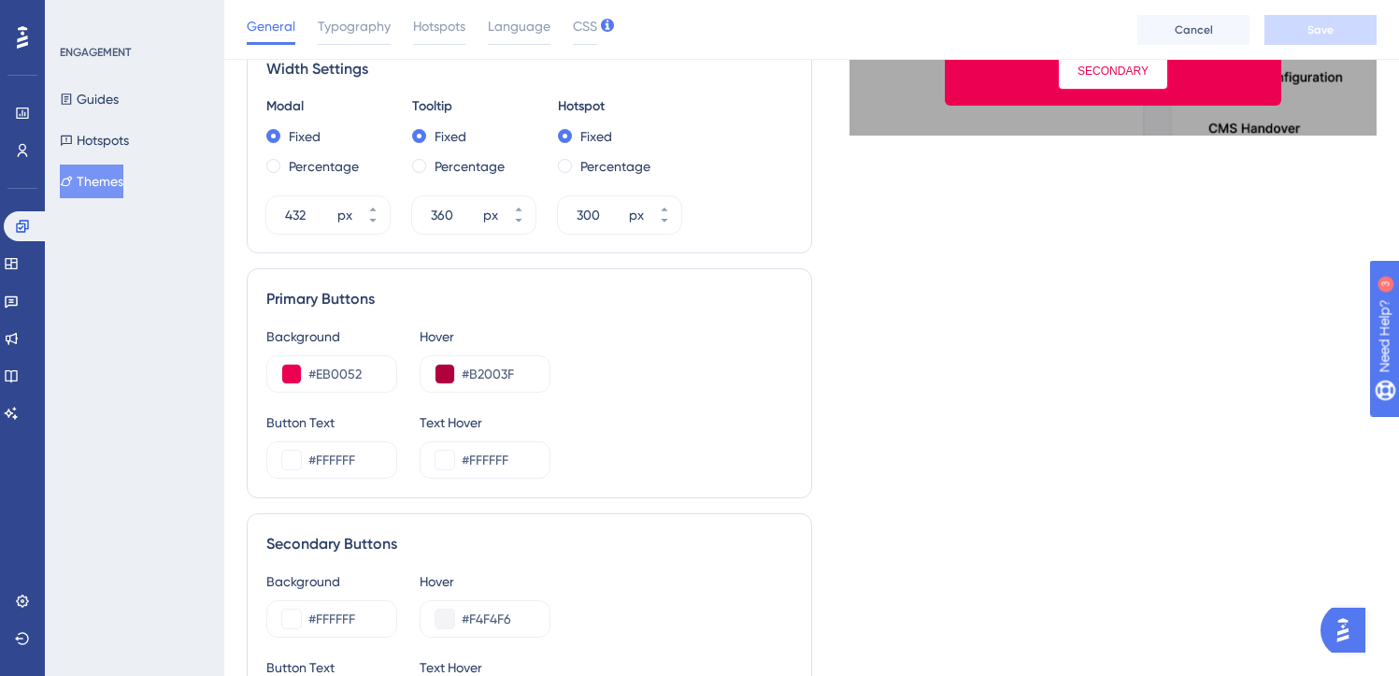
scroll to position [755, 0]
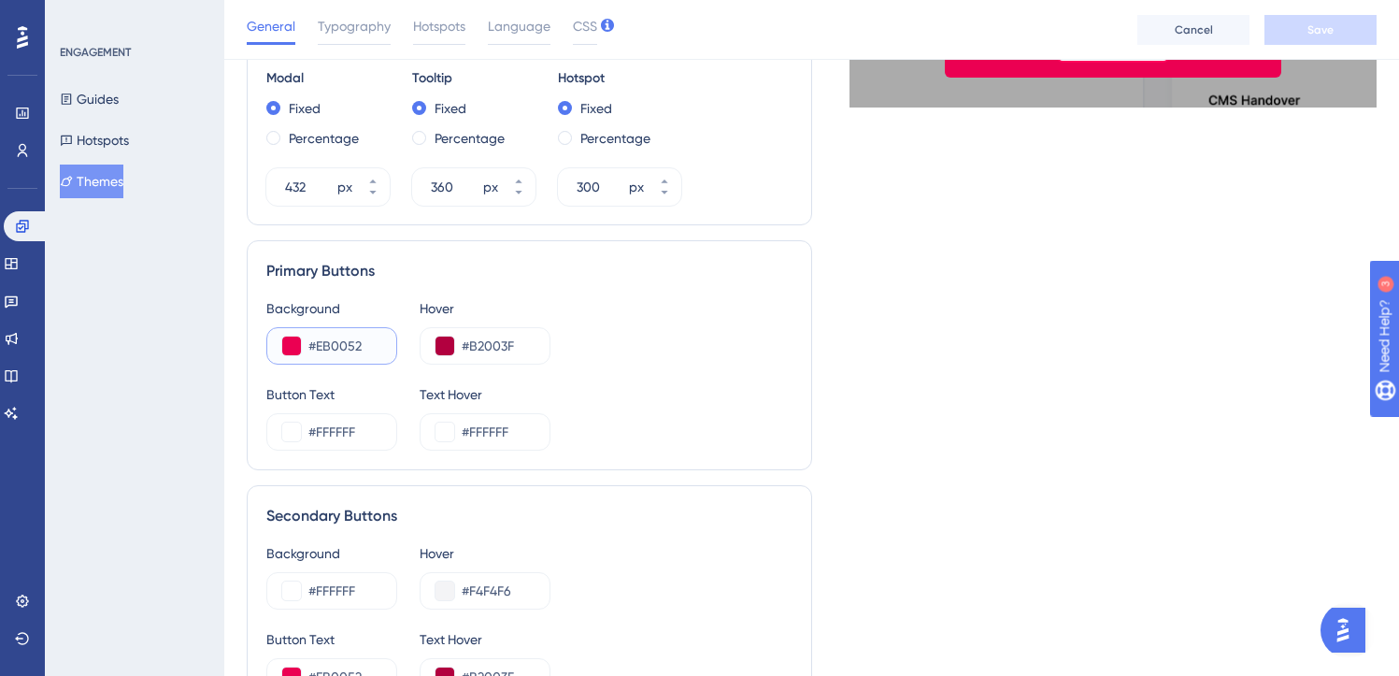
click at [293, 353] on button at bounding box center [291, 345] width 19 height 19
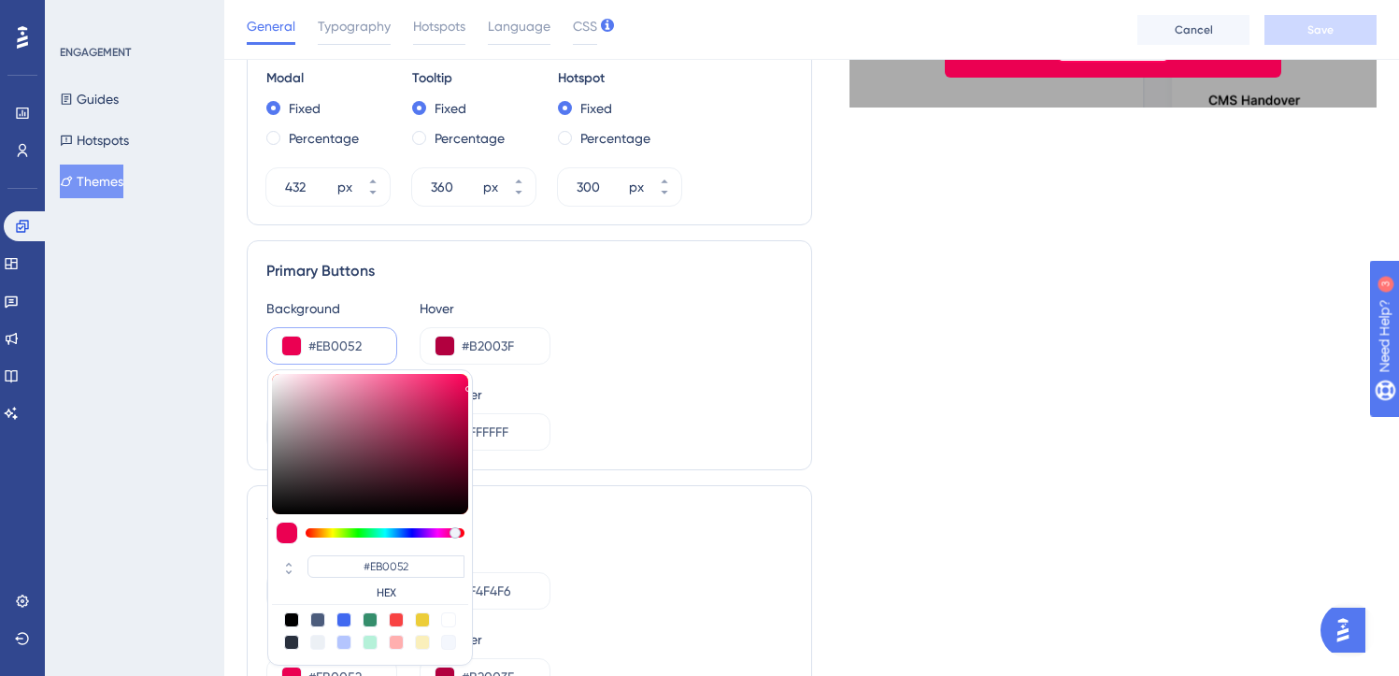
click at [359, 337] on input "#EB0052" at bounding box center [344, 346] width 73 height 22
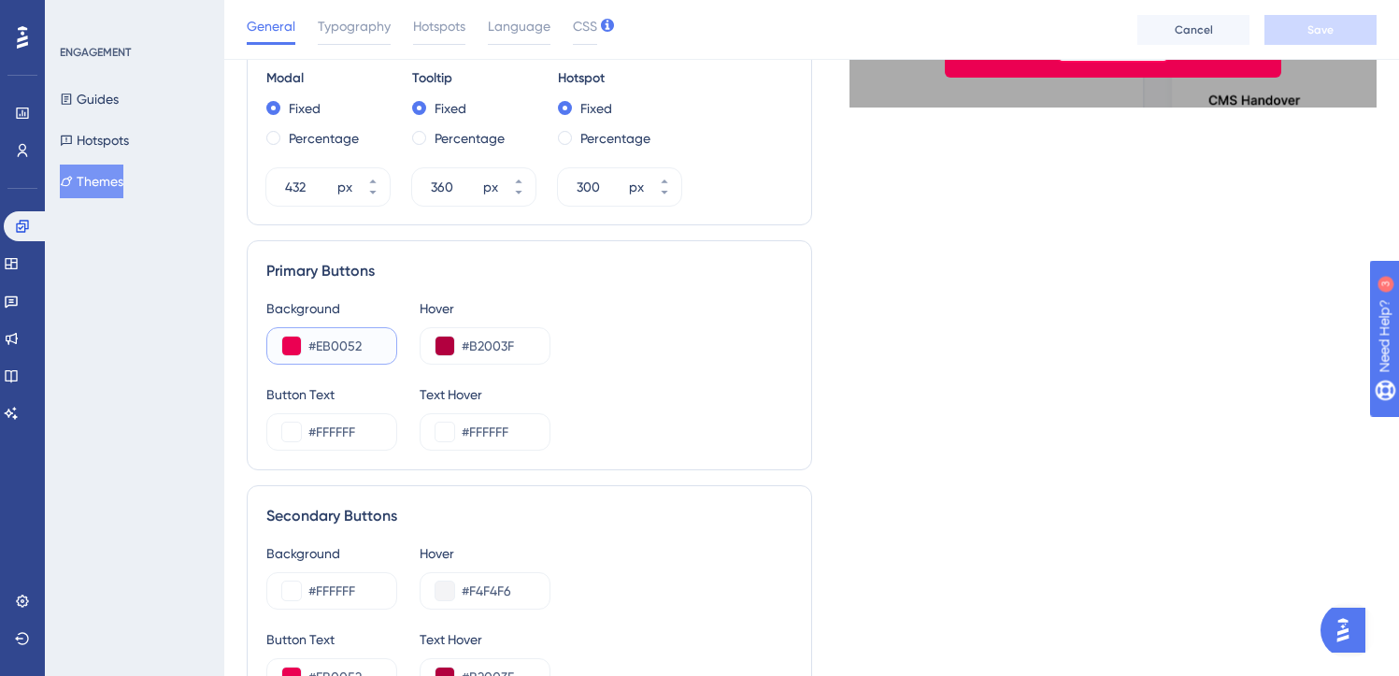
click at [359, 337] on input "#EB0052" at bounding box center [344, 346] width 73 height 22
type input "#FFFFFF"
click at [440, 341] on button at bounding box center [444, 345] width 19 height 19
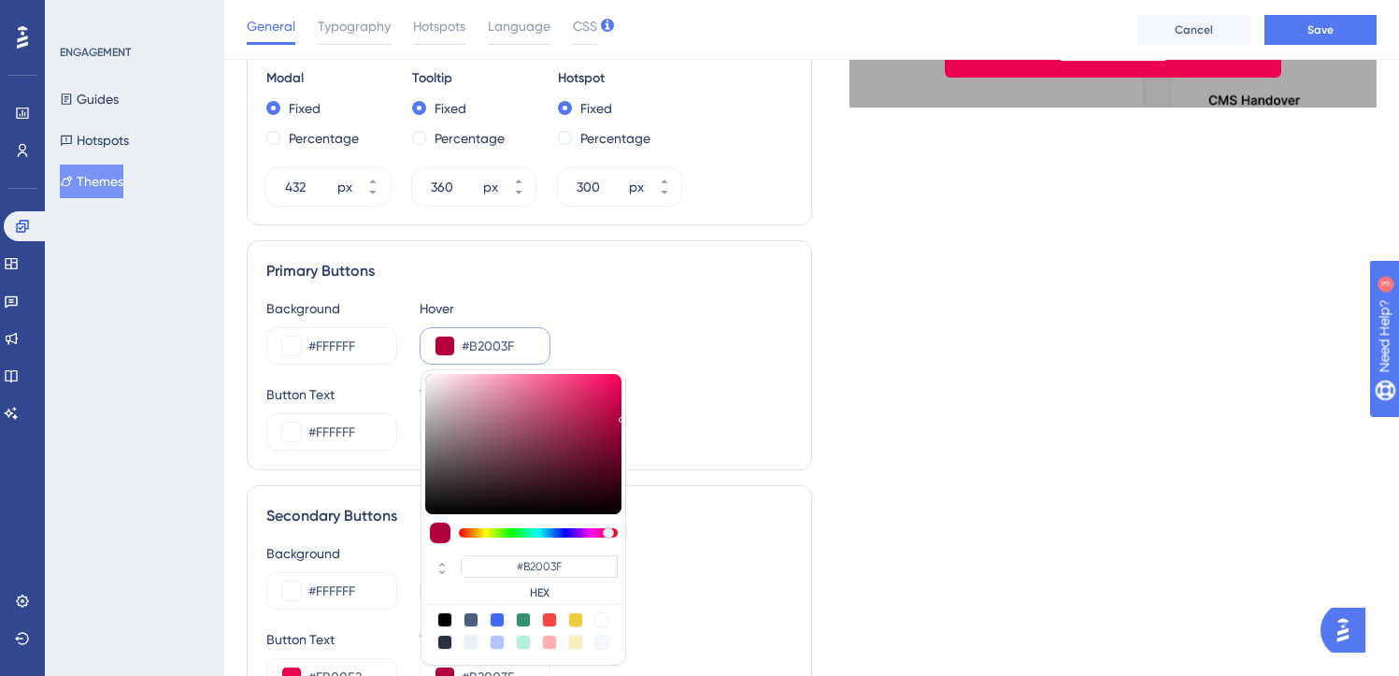
type input "#e7e2e4"
type input "#E7E2E4"
type input "#e6e3e4"
type input "#E6E3E4"
type input "#e0e0e0"
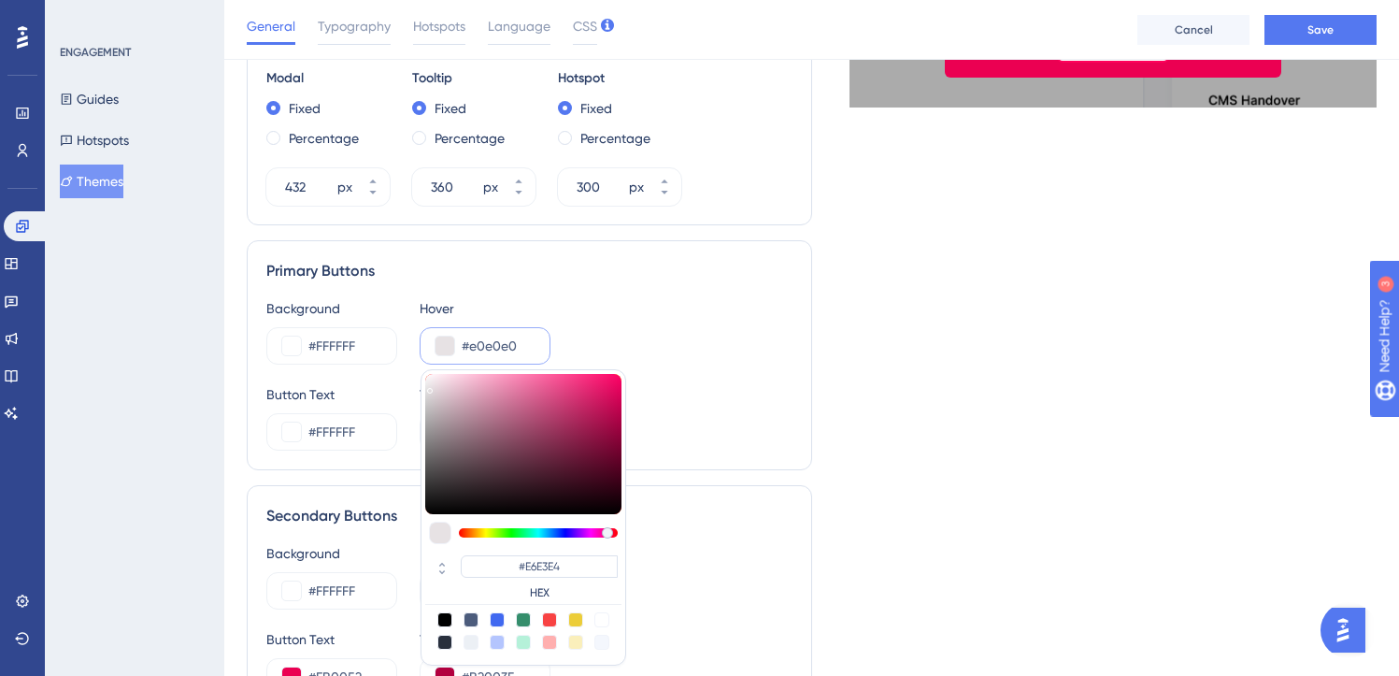
type input "#E0E0E0"
type input "#dfdfdf"
type input "#DFDFDF"
type input "#e4e4e4"
type input "#E4E4E4"
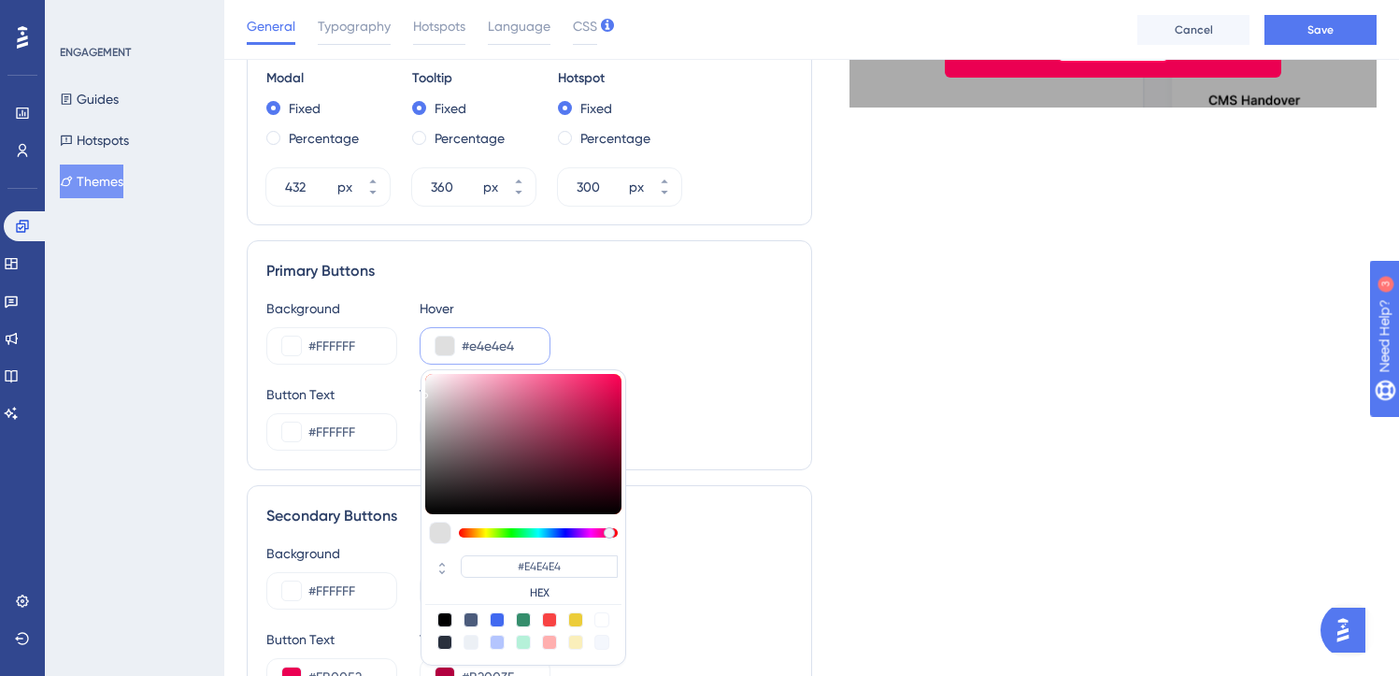
type input "#e6e6e6"
type input "#E6E6E6"
type input "#e7e7e7"
type input "#E7E7E7"
drag, startPoint x: 430, startPoint y: 387, endPoint x: 407, endPoint y: 386, distance: 22.4
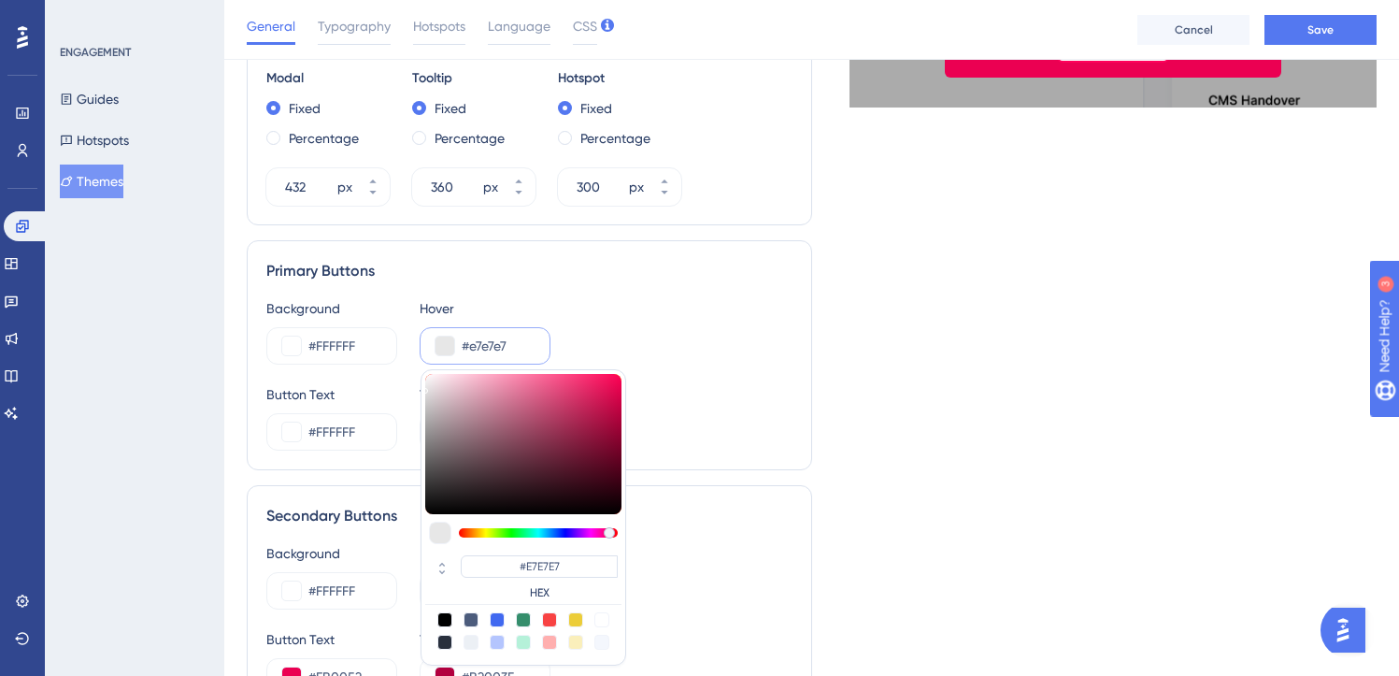
click at [407, 386] on div "Background #FFFFFF Hover #e7e7e7 #E7E7E7 HEX Button Text #FFFFFF Text Hover #FF…" at bounding box center [529, 373] width 526 height 153
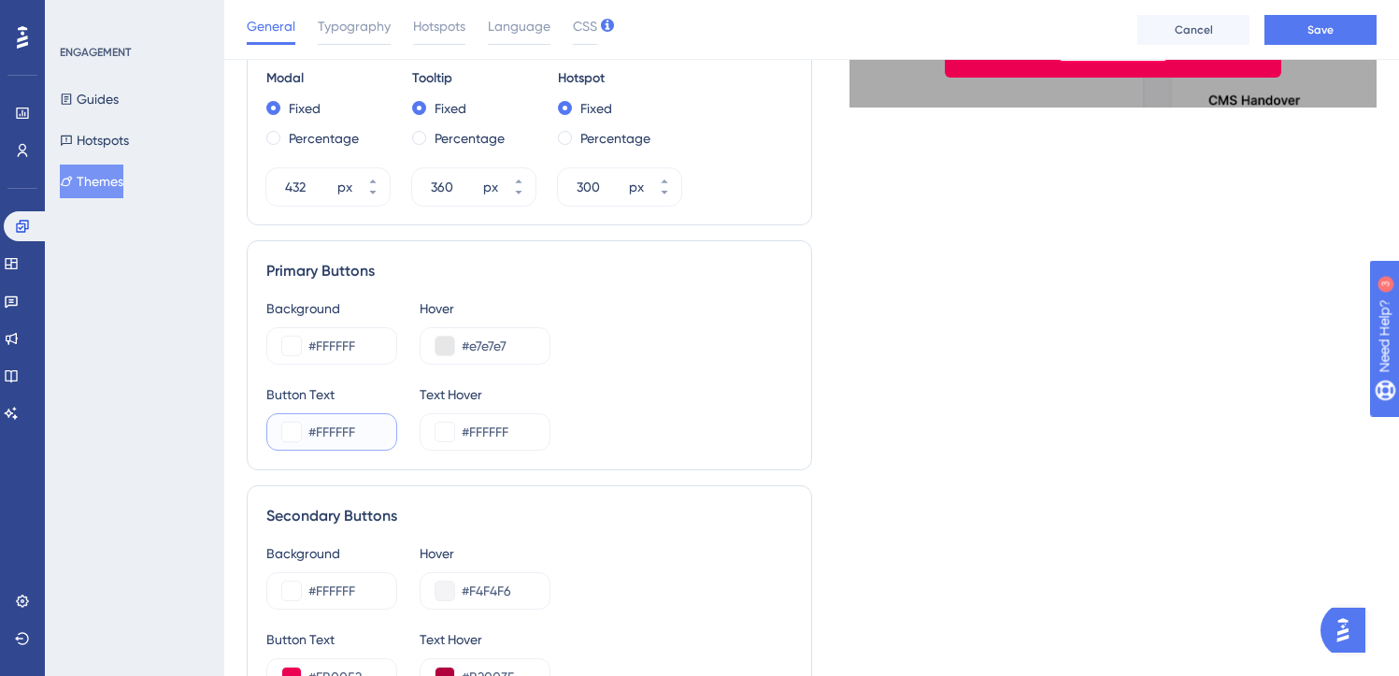
click at [331, 431] on input "#FFFFFF" at bounding box center [344, 431] width 73 height 22
paste input "EB005"
type input "#EB005"
click at [500, 425] on input "#FFFFFF" at bounding box center [498, 431] width 73 height 22
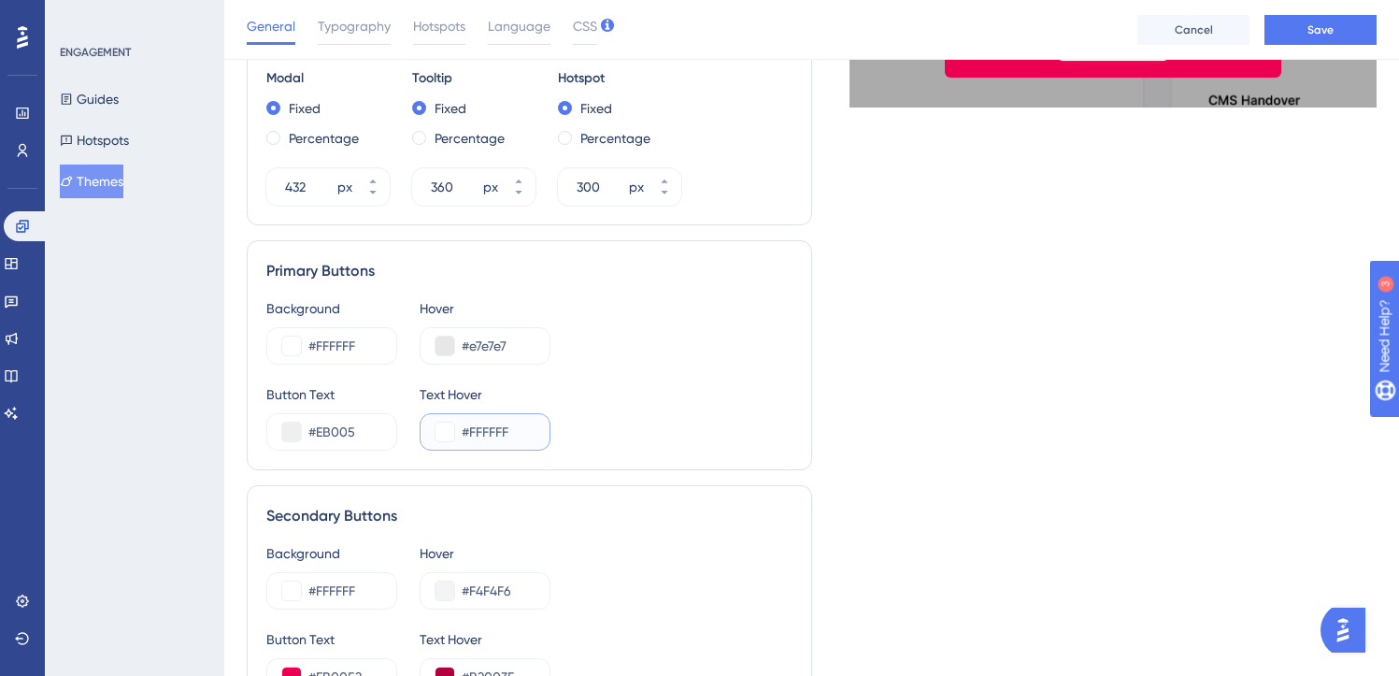
click at [500, 425] on input "#FFFFFF" at bounding box center [498, 431] width 73 height 22
paste input "EB0052"
type input "#EB0052"
click at [369, 422] on input "#EB005" at bounding box center [344, 431] width 73 height 22
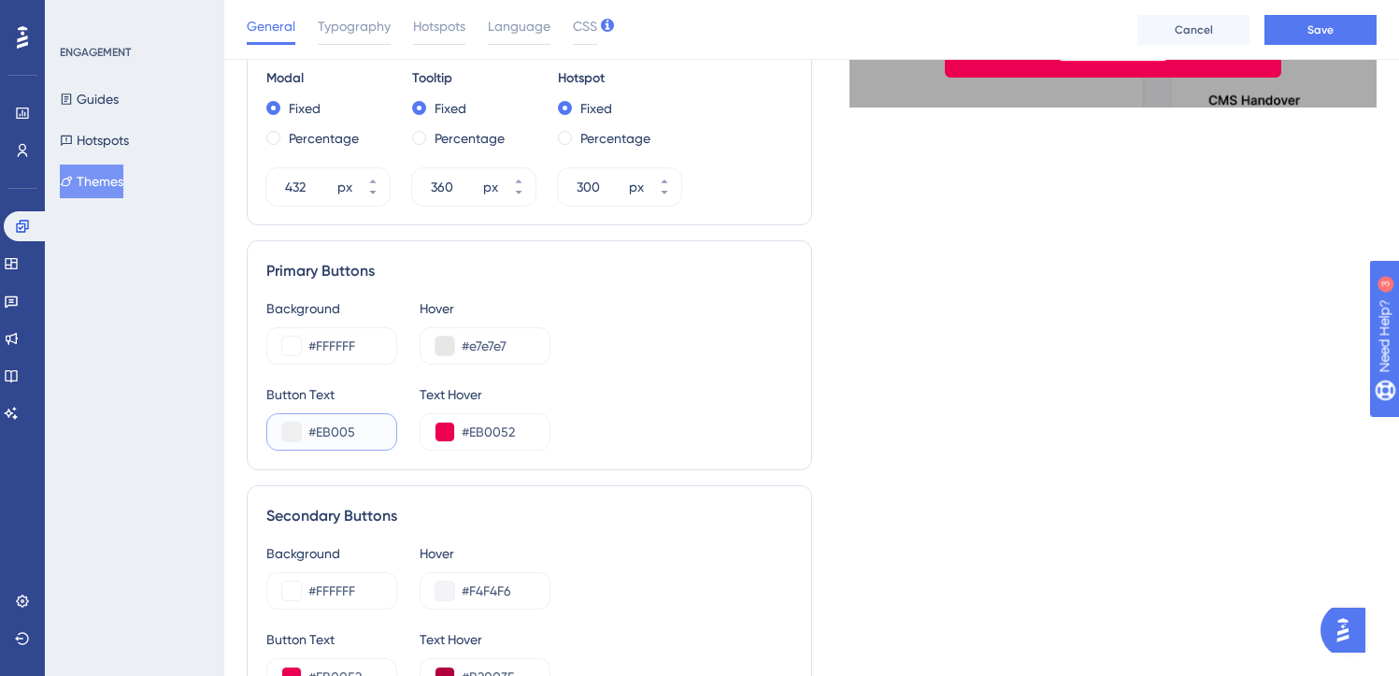
click at [369, 422] on input "#EB005" at bounding box center [344, 431] width 73 height 22
paste input "2"
type input "#EB0052"
click at [733, 414] on div "Button Text #EB0052 Text Hover #EB0052" at bounding box center [529, 416] width 526 height 67
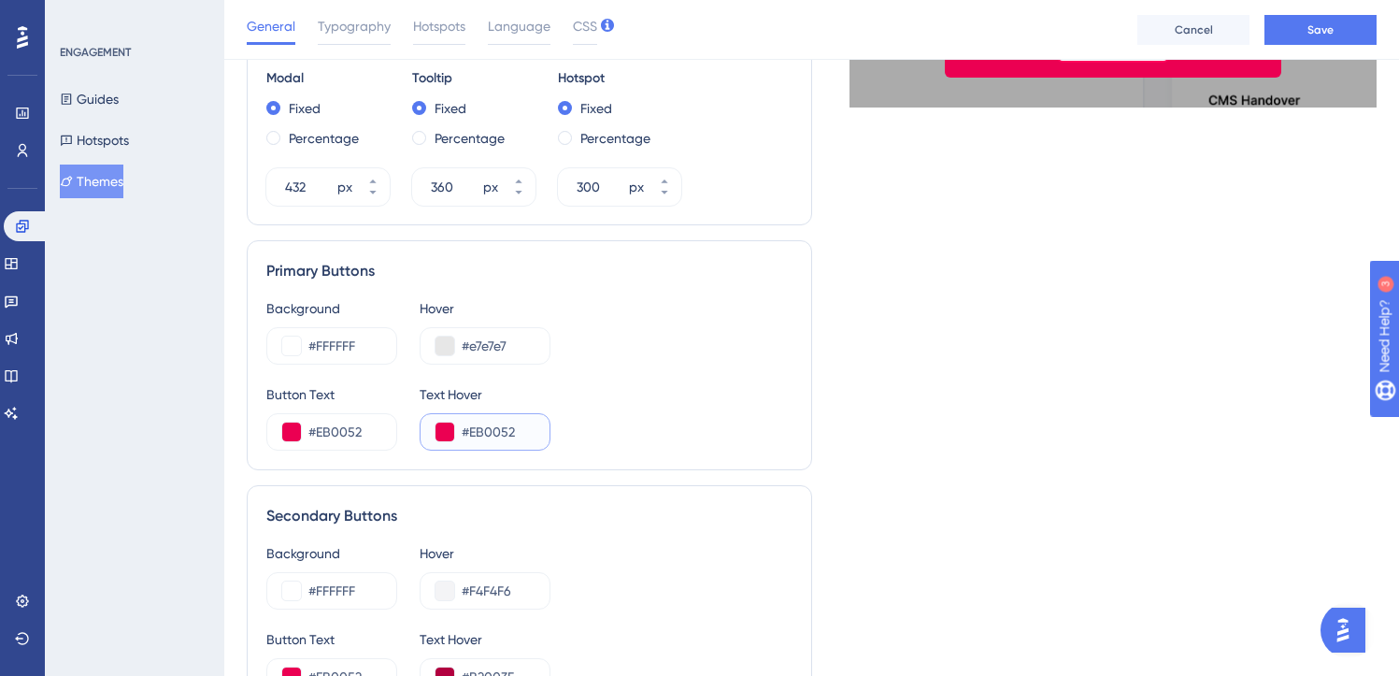
click at [439, 431] on button at bounding box center [444, 431] width 19 height 19
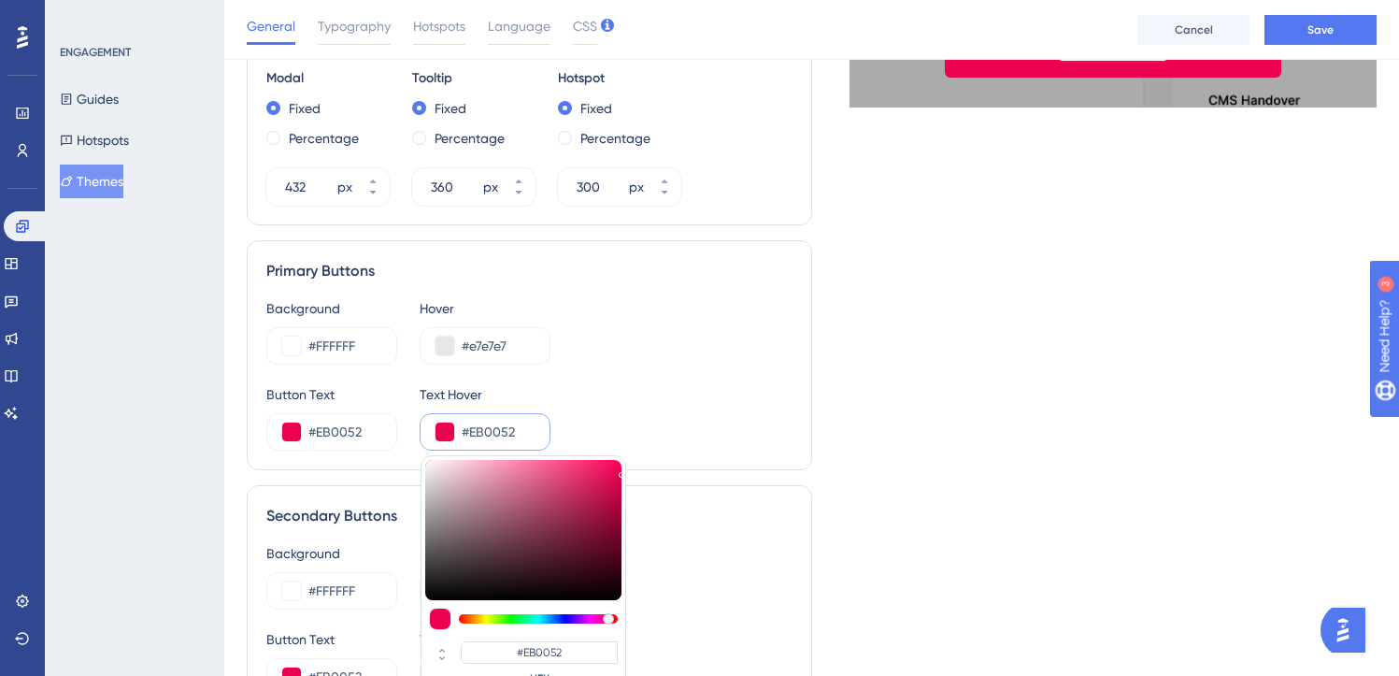
type input "#e00350"
type input "#E00350"
type input "#e00250"
type input "#E00250"
type input "#df004e"
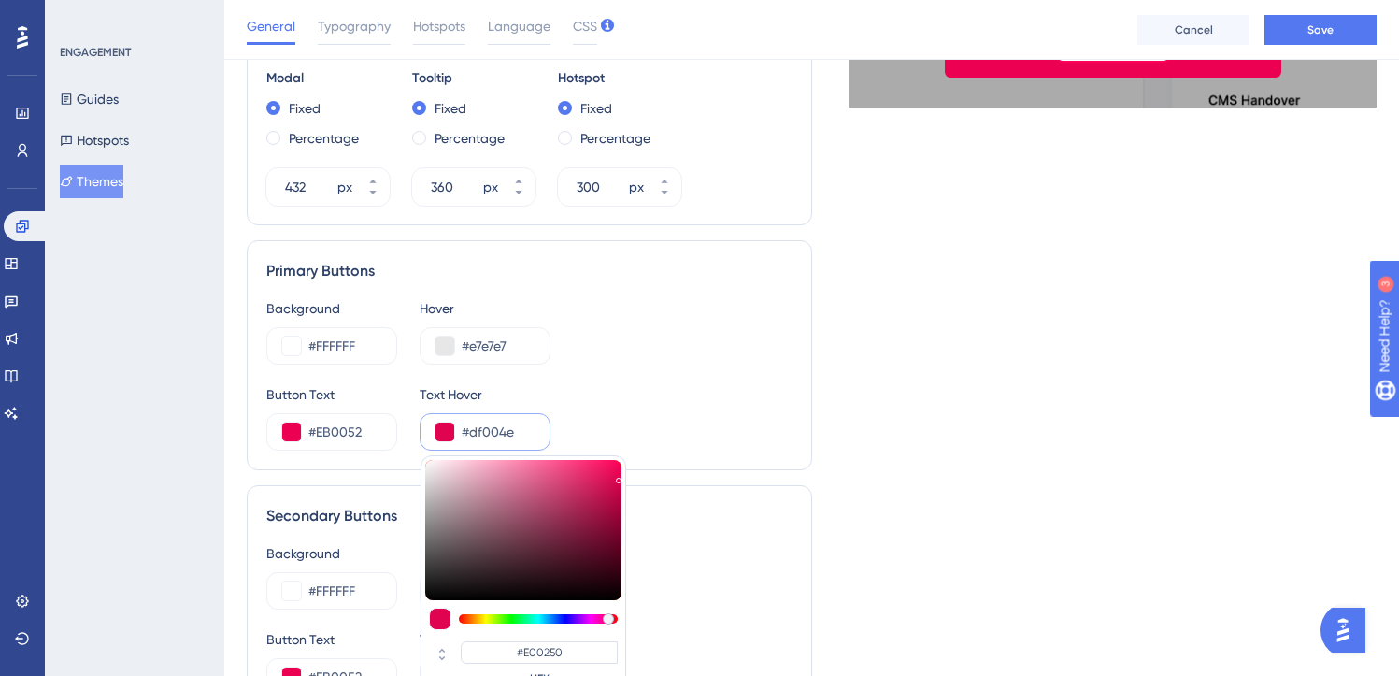
type input "#DF004E"
type input "#d8004c"
type input "#D8004C"
type input "#d4004b"
type input "#D4004B"
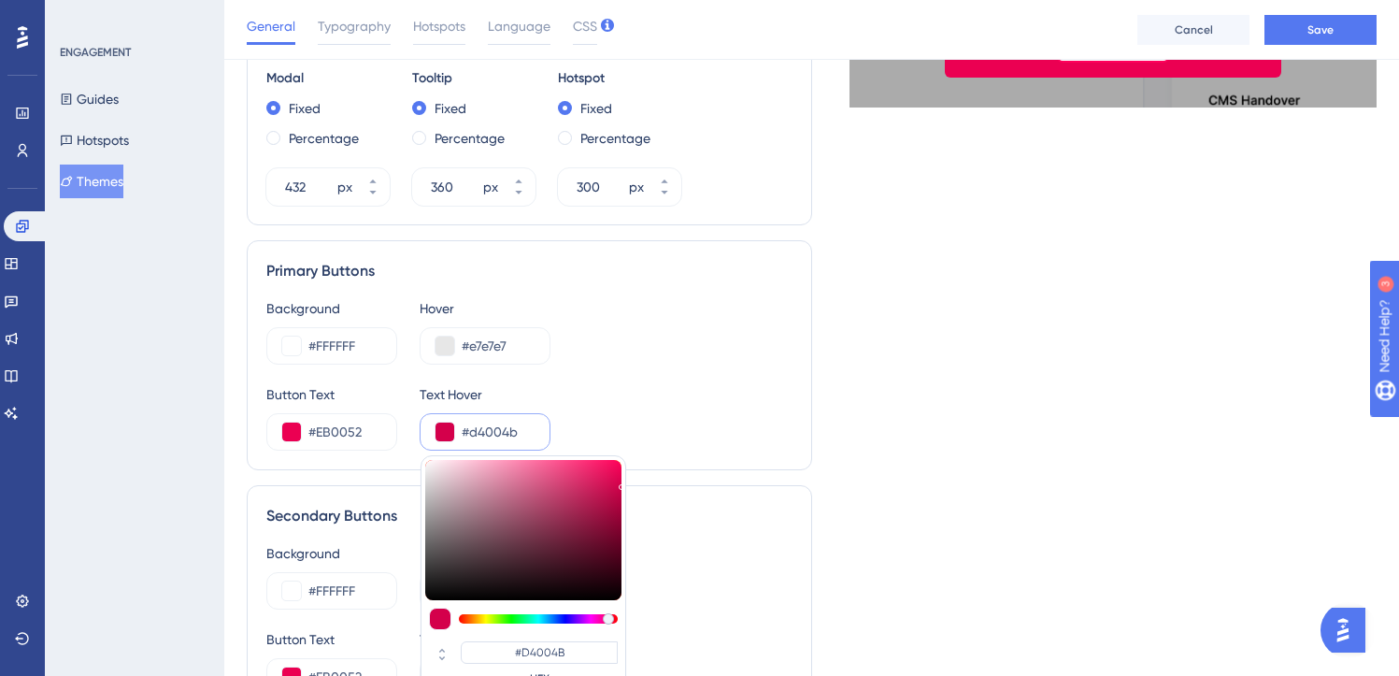
type input "#d3004b"
type input "#D3004B"
type input "#[DATE]"
type input "#c50046"
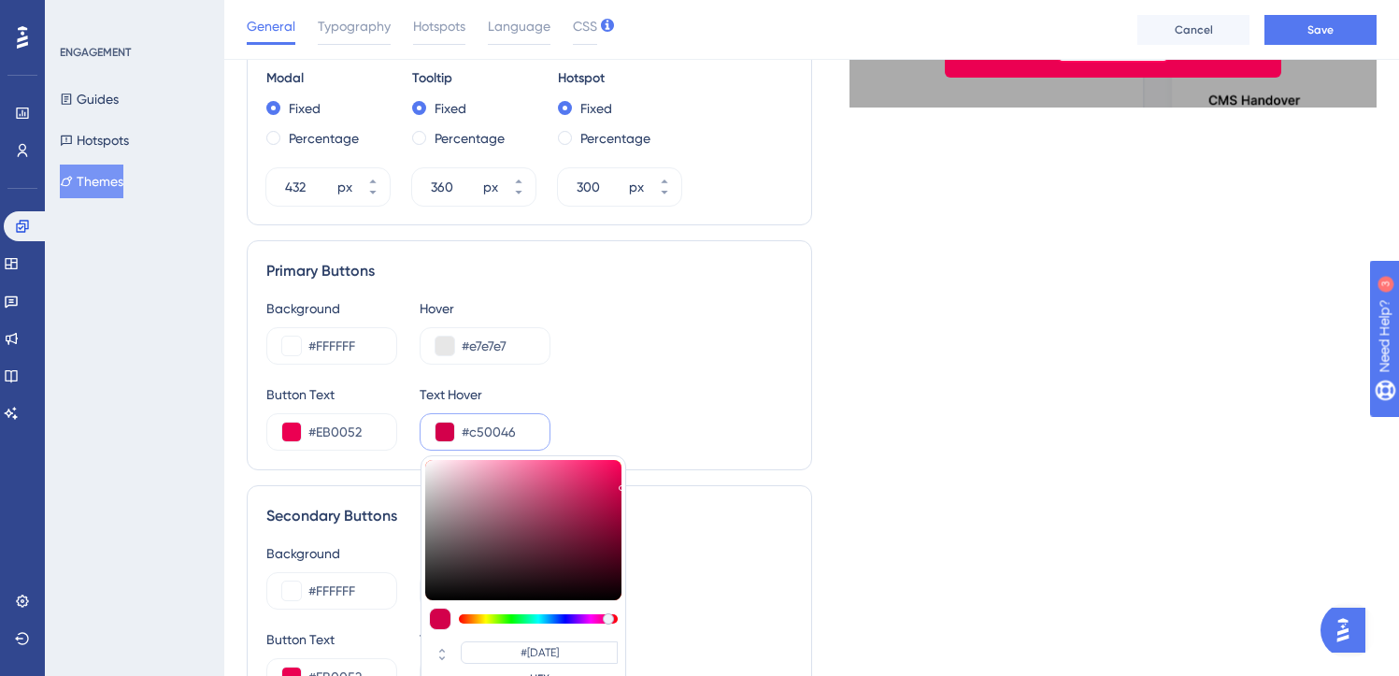
type input "#C50046"
type input "#b90042"
type input "#B90042"
type input "#c00045"
type input "#C00045"
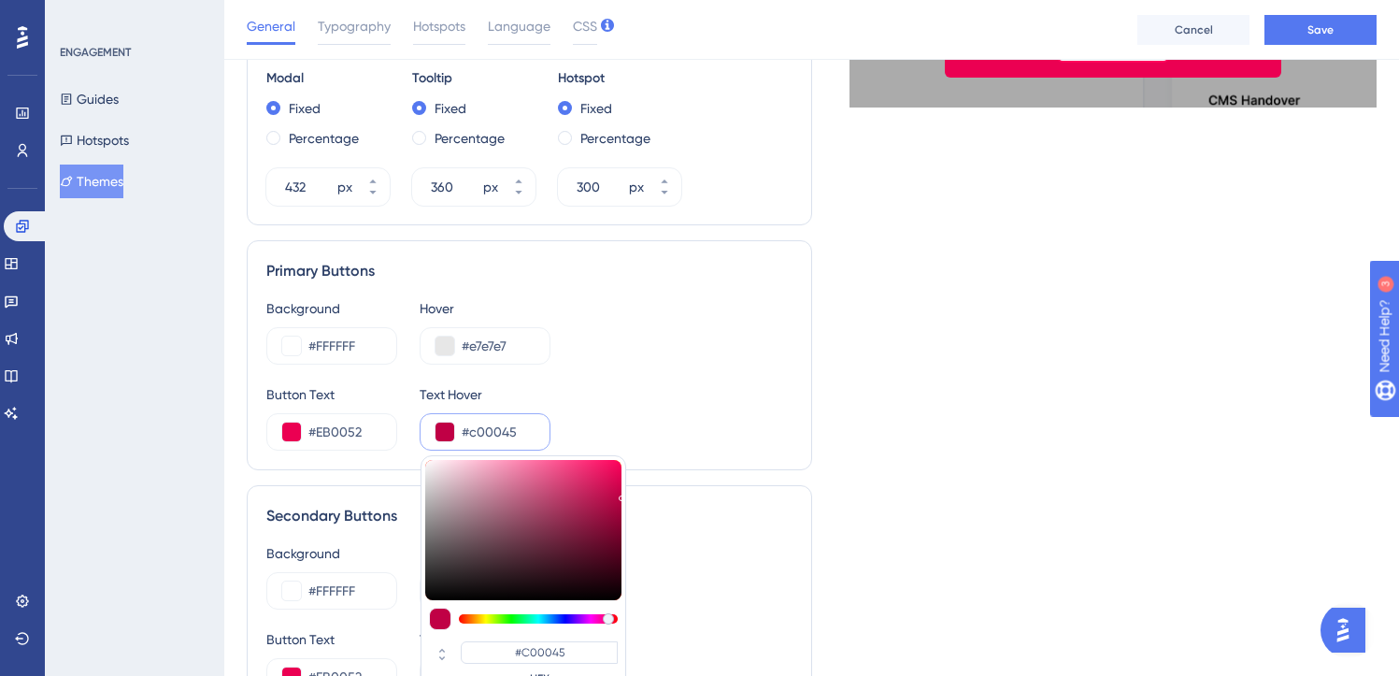
type input "#be0044"
type input "#BE0044"
drag, startPoint x: 619, startPoint y: 477, endPoint x: 632, endPoint y: 494, distance: 22.1
click at [632, 494] on div "Theme Information Theme Name Test theme for Crunch Lite Step Style Background C…" at bounding box center [529, 147] width 565 height 1564
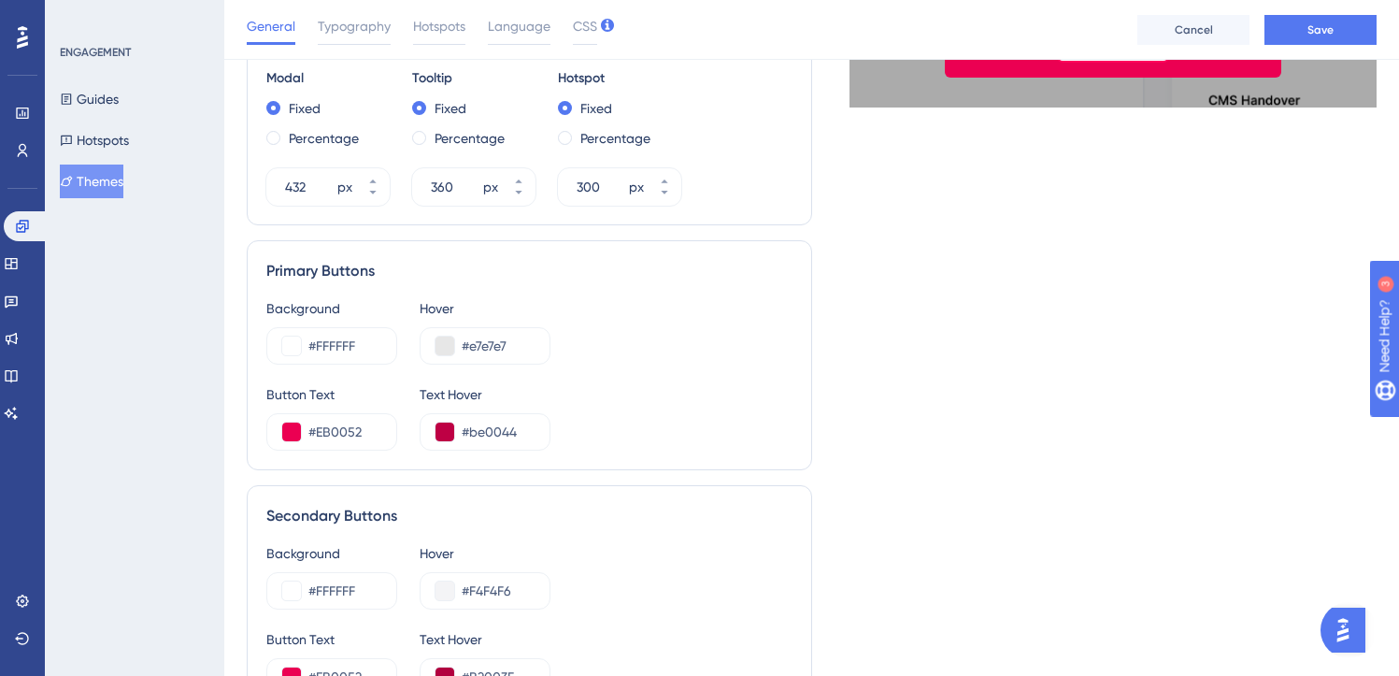
click at [679, 406] on div "Button Text #EB0052 Text Hover #be0044" at bounding box center [529, 416] width 526 height 67
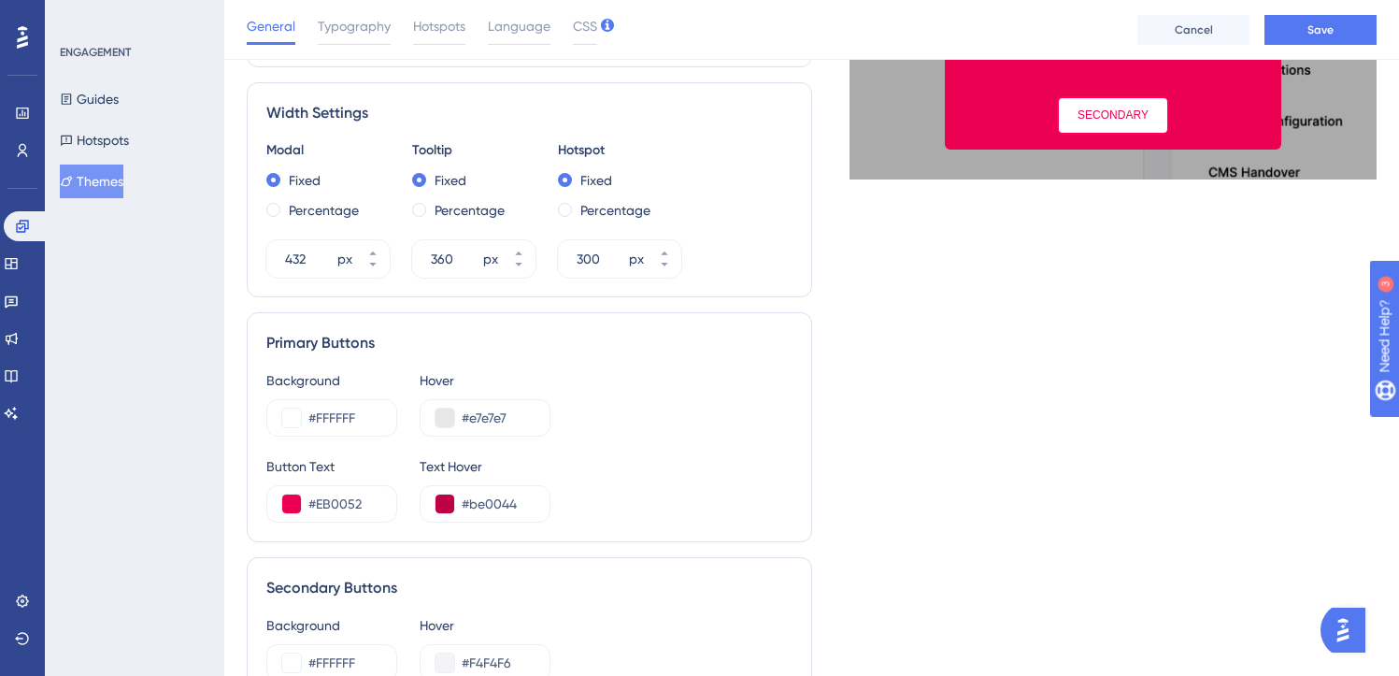
scroll to position [640, 0]
